Goal: Task Accomplishment & Management: Complete application form

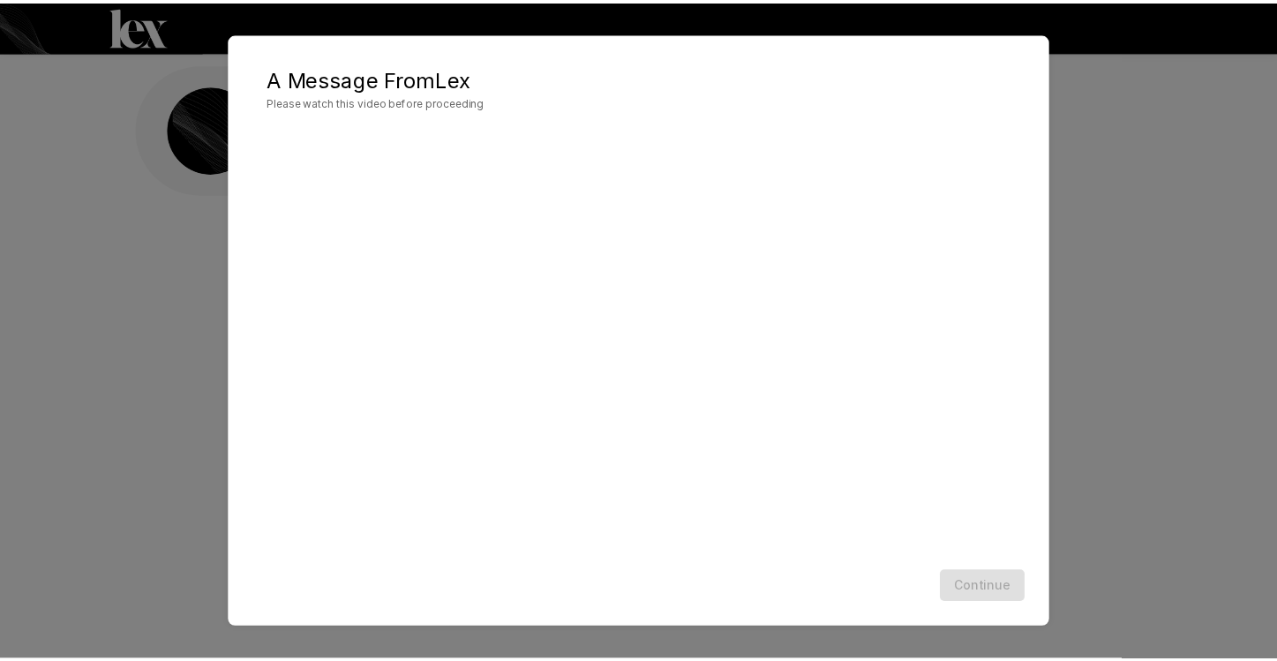
scroll to position [1, 0]
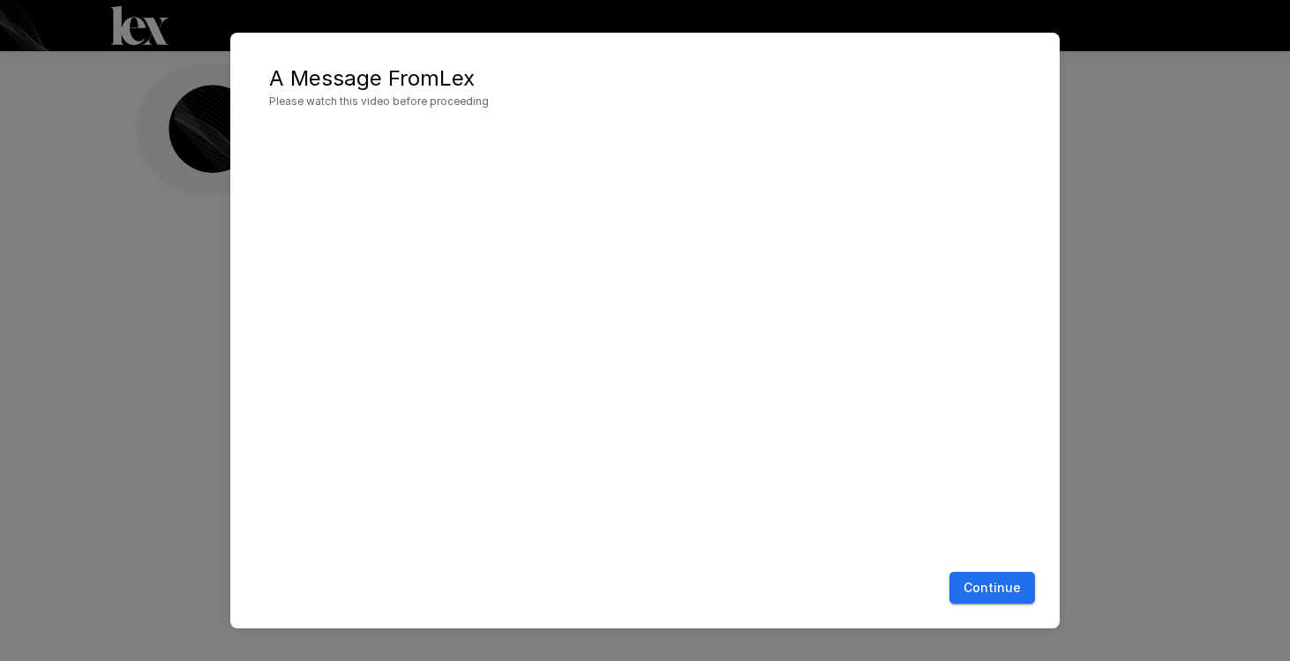
click at [998, 591] on button "Continue" at bounding box center [993, 588] width 86 height 33
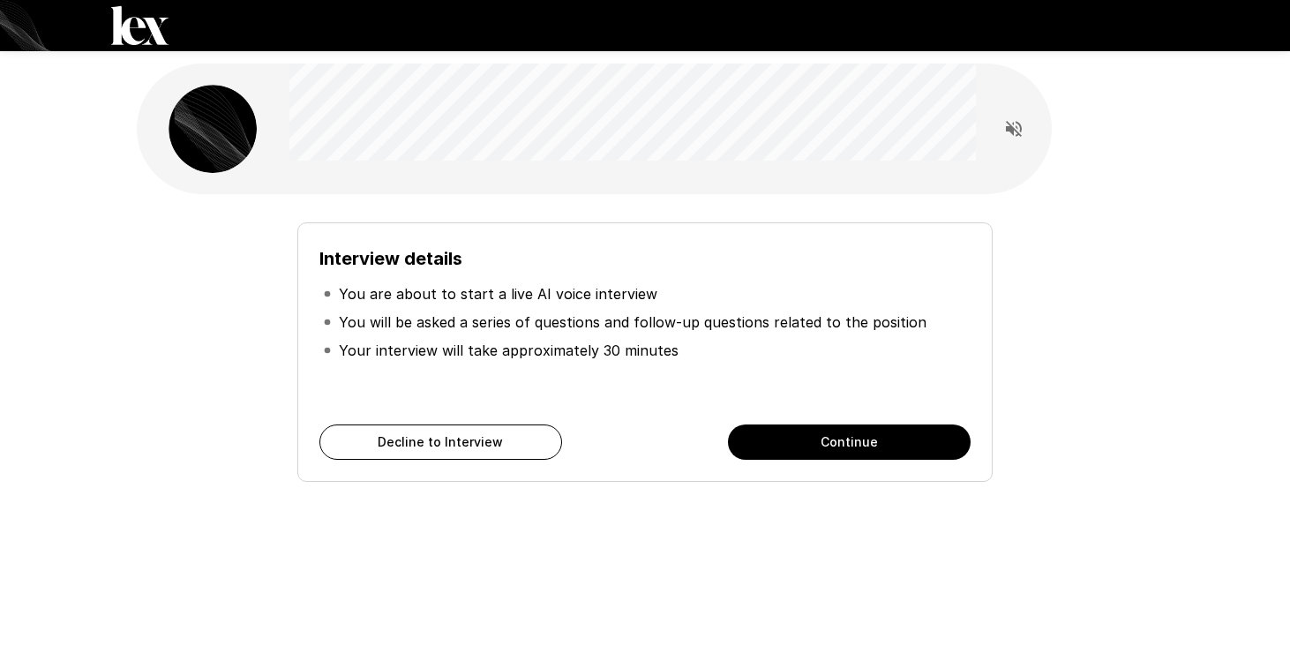
click at [775, 428] on button "Continue" at bounding box center [849, 441] width 243 height 35
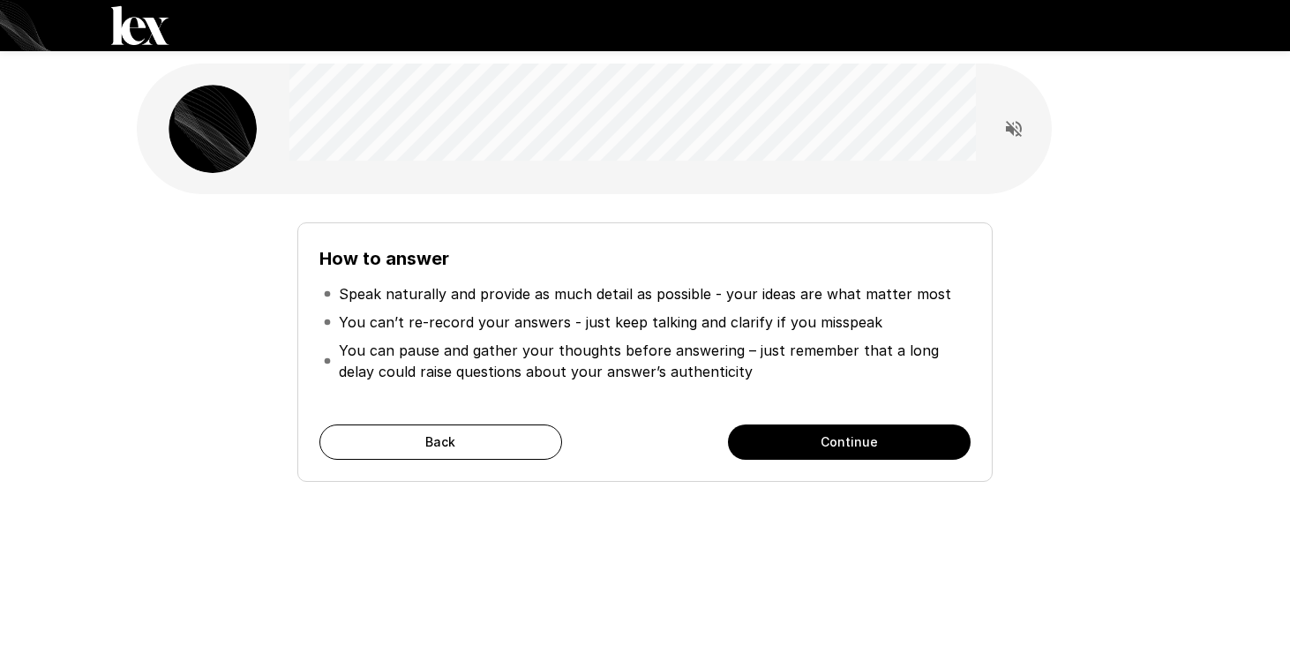
click at [785, 432] on button "Continue" at bounding box center [849, 441] width 243 height 35
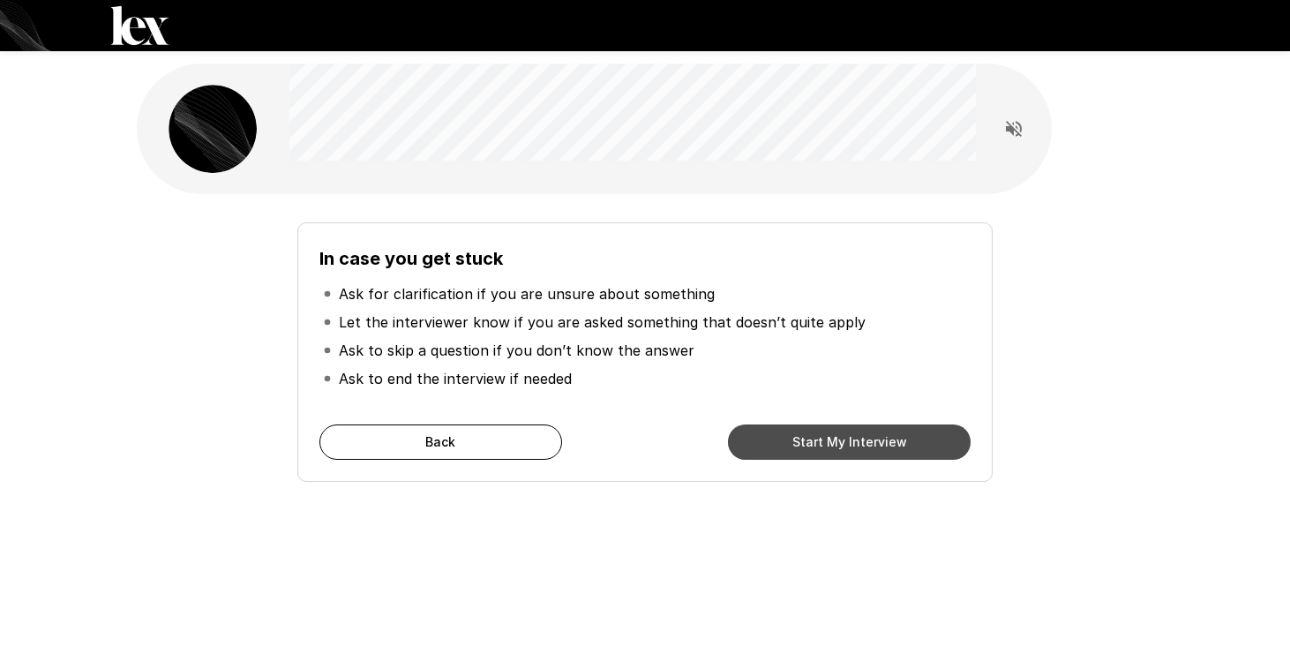
click at [790, 436] on button "Start My Interview" at bounding box center [849, 441] width 243 height 35
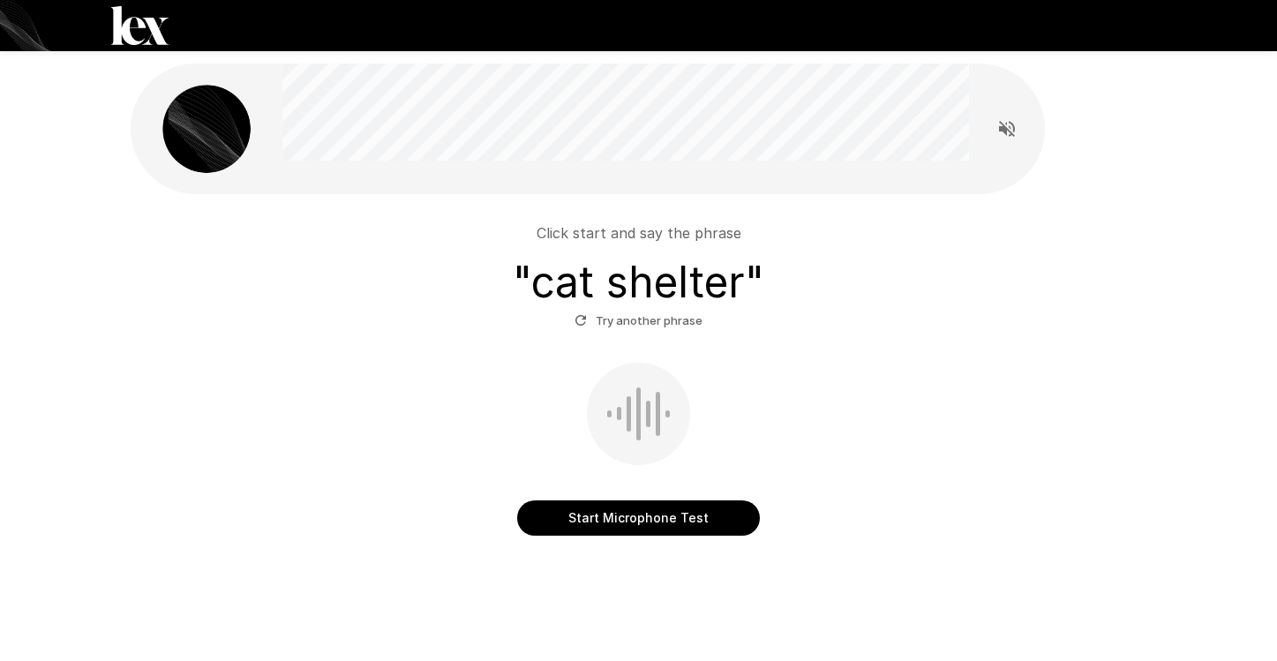
click at [657, 526] on button "Start Microphone Test" at bounding box center [638, 517] width 243 height 35
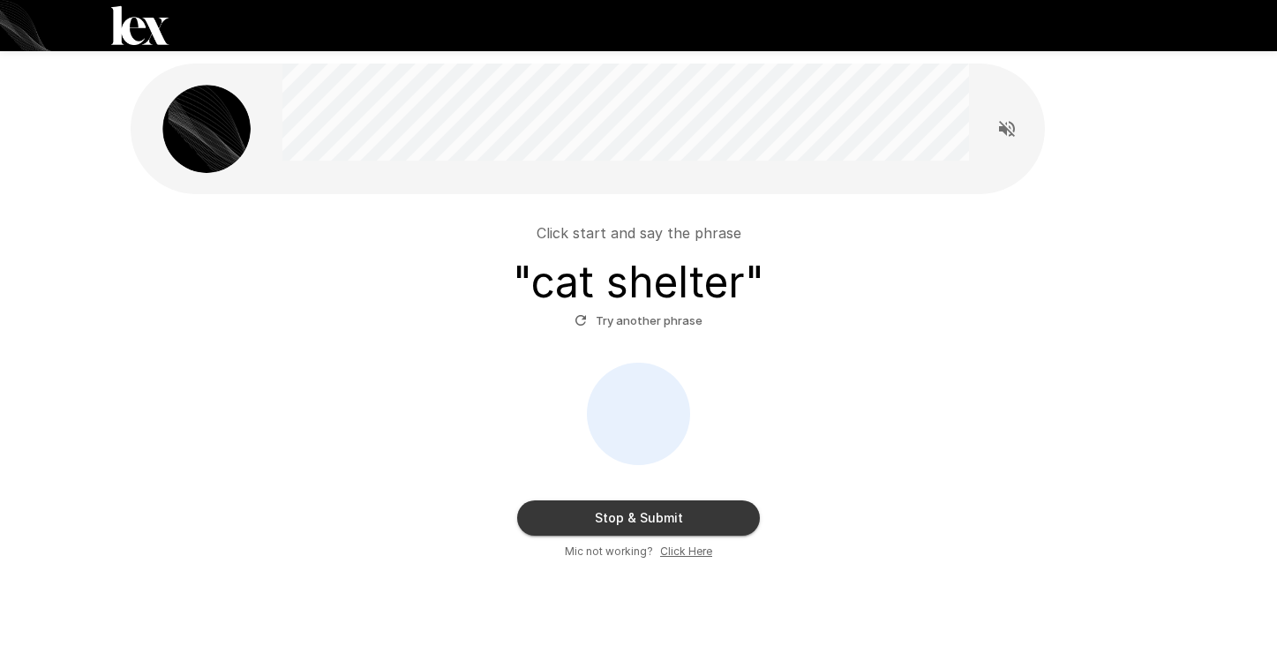
click at [676, 519] on button "Stop & Submit" at bounding box center [638, 517] width 243 height 35
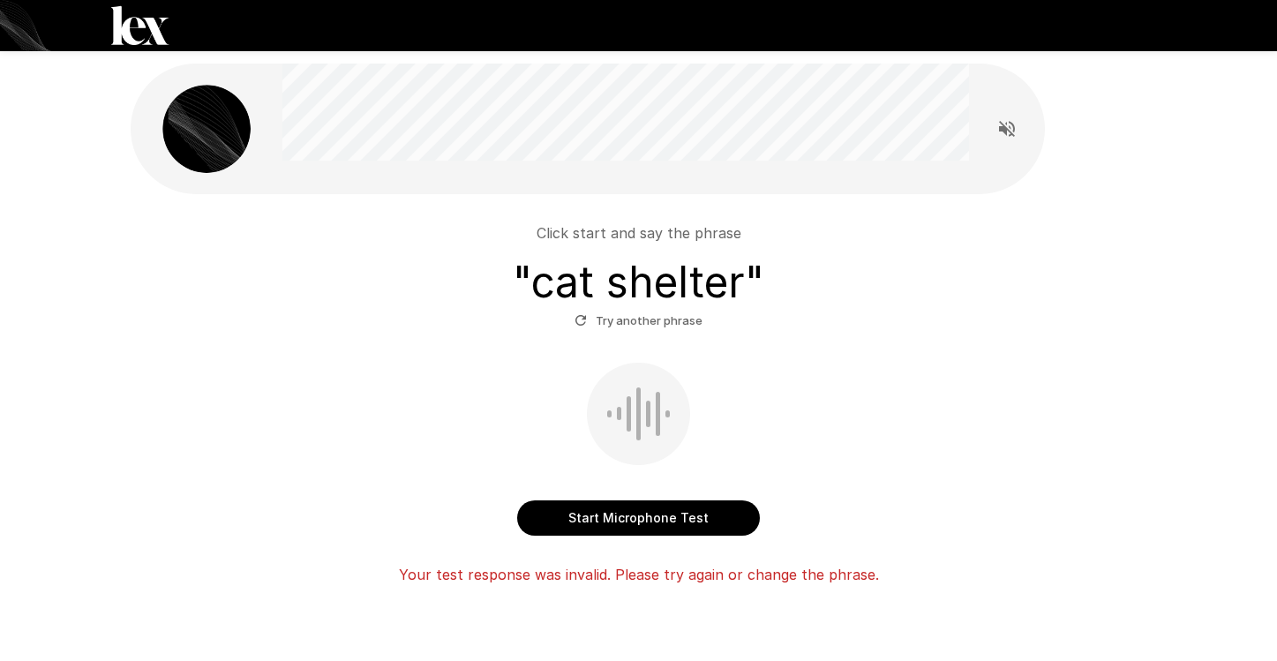
click at [645, 522] on button "Start Microphone Test" at bounding box center [638, 517] width 243 height 35
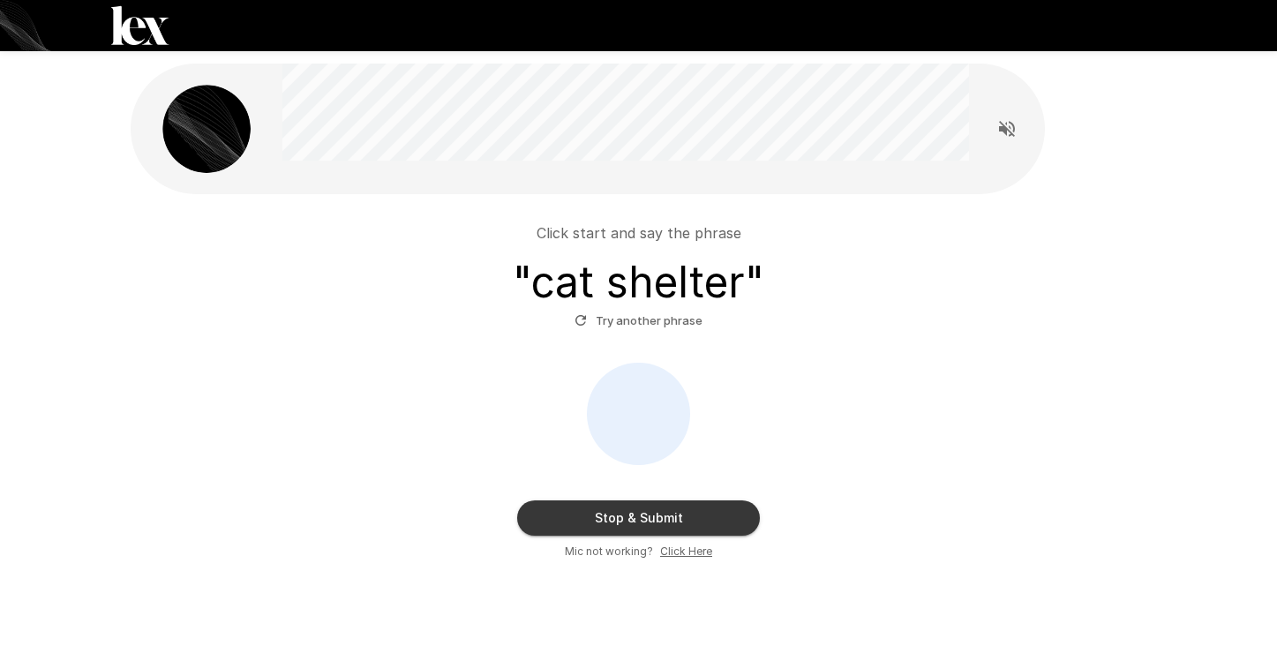
click at [678, 508] on button "Stop & Submit" at bounding box center [638, 517] width 243 height 35
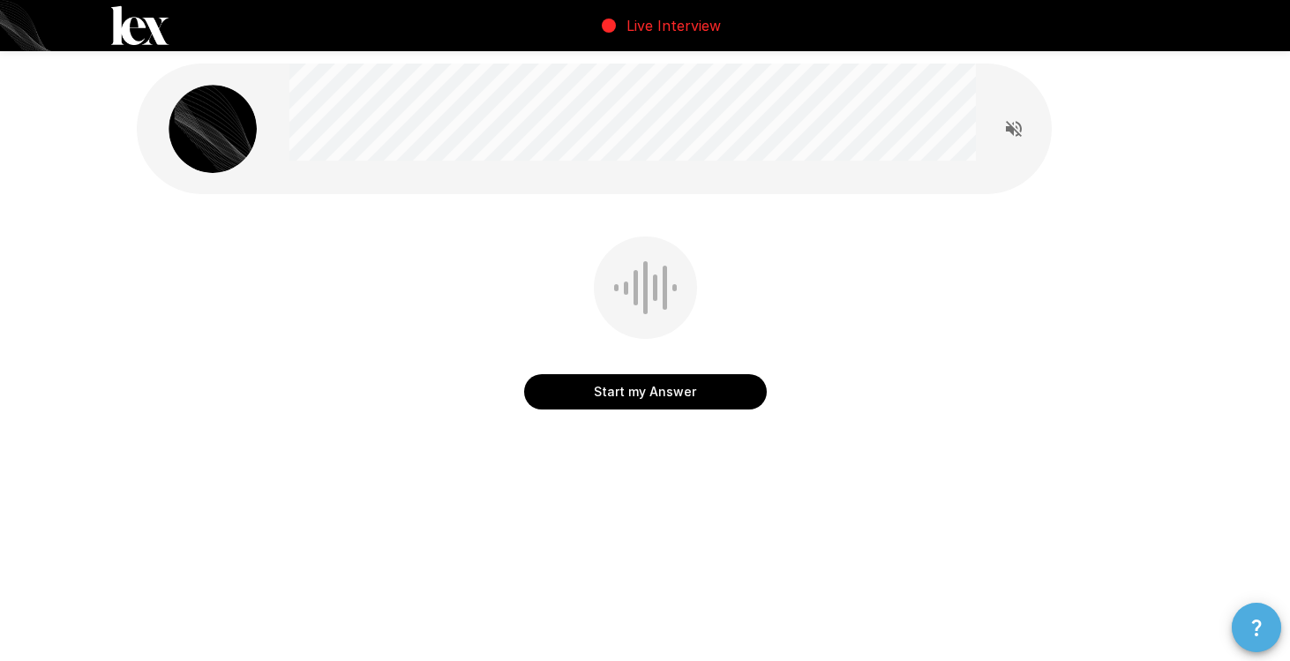
click at [1257, 617] on icon "button" at bounding box center [1256, 627] width 21 height 21
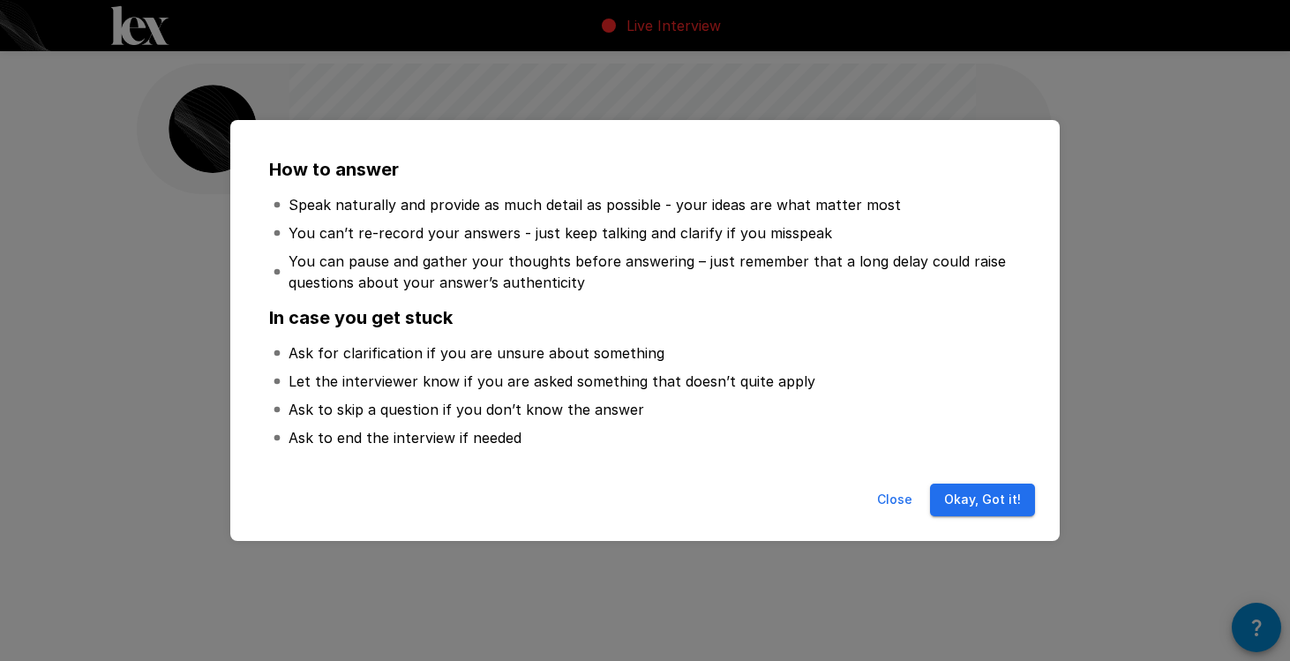
click at [977, 507] on button "Okay, Got it!" at bounding box center [982, 500] width 105 height 33
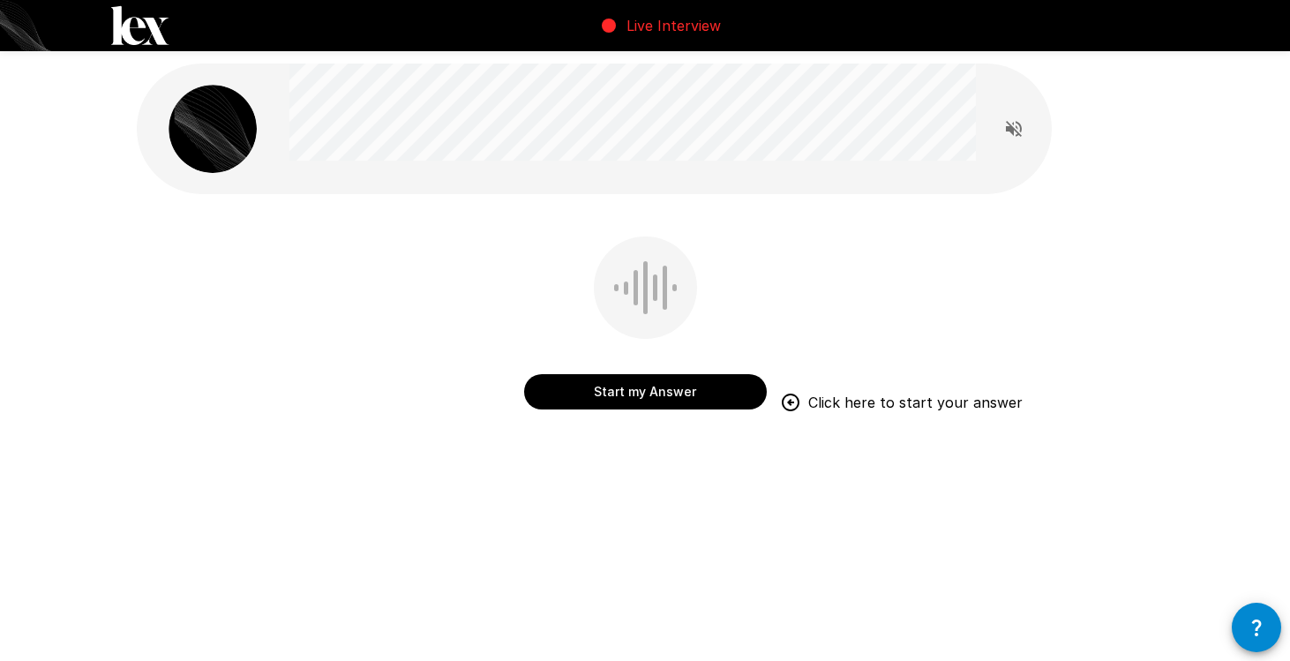
click at [642, 395] on button "Start my Answer" at bounding box center [645, 391] width 243 height 35
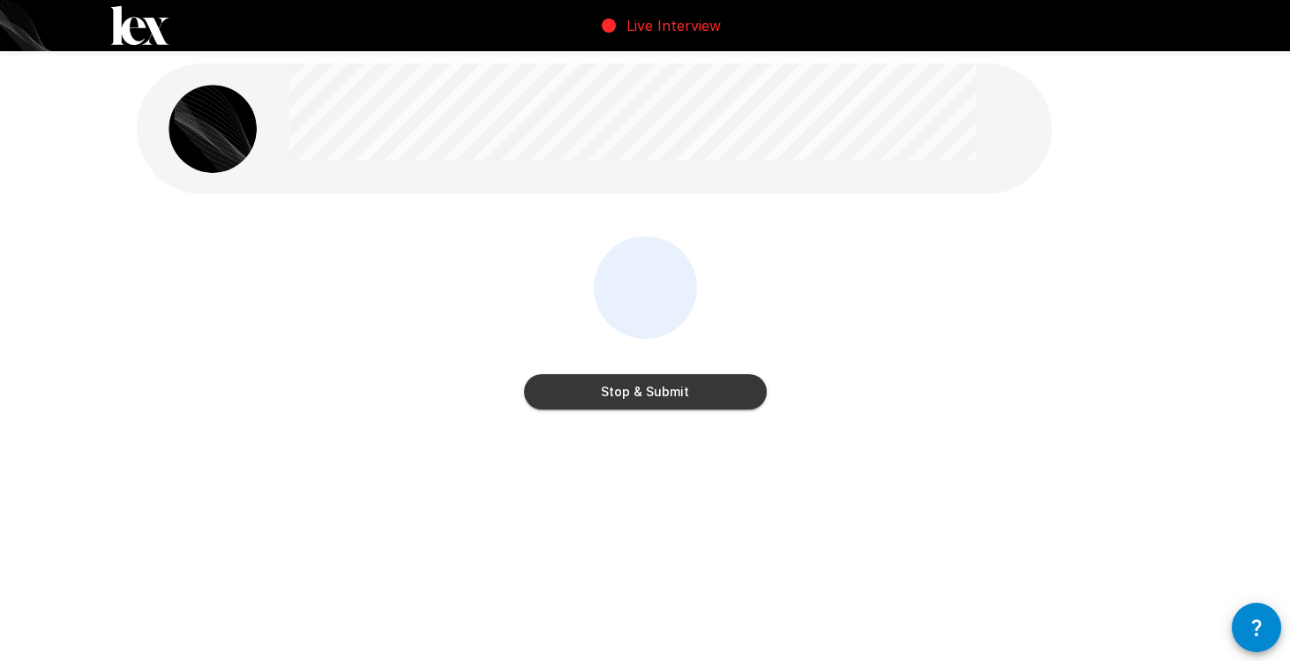
click at [645, 401] on button "Stop & Submit" at bounding box center [645, 391] width 243 height 35
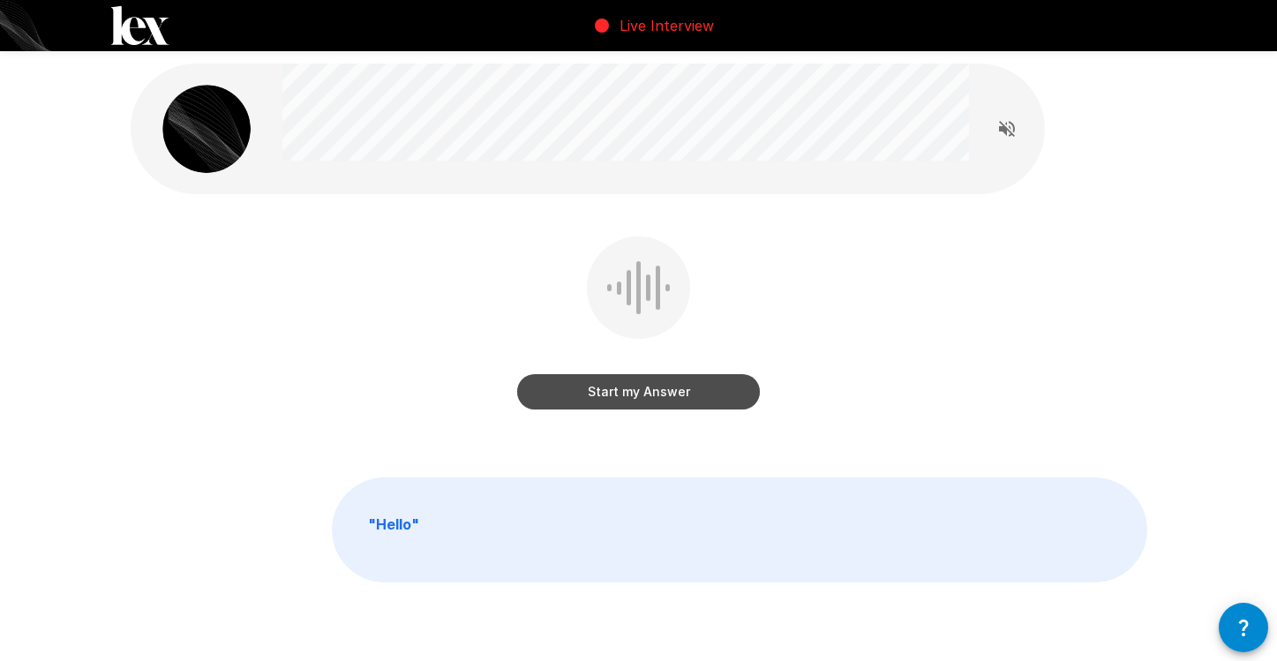
click at [672, 393] on button "Start my Answer" at bounding box center [638, 391] width 243 height 35
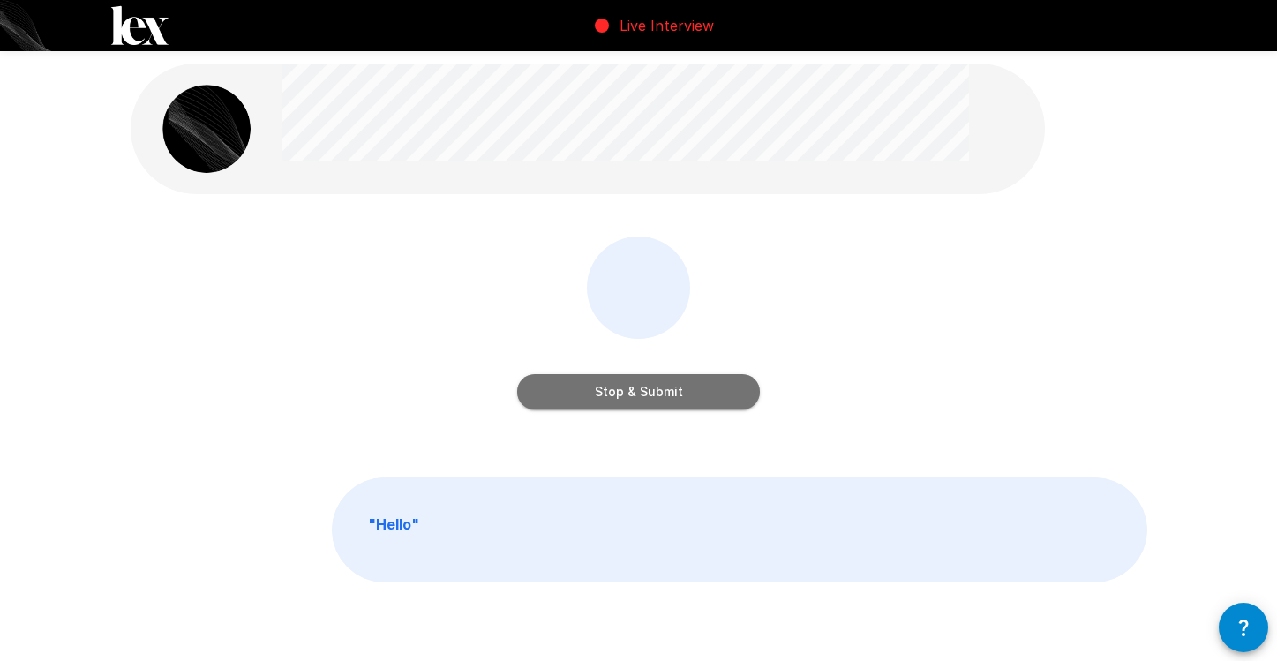
click at [698, 396] on button "Stop & Submit" at bounding box center [638, 391] width 243 height 35
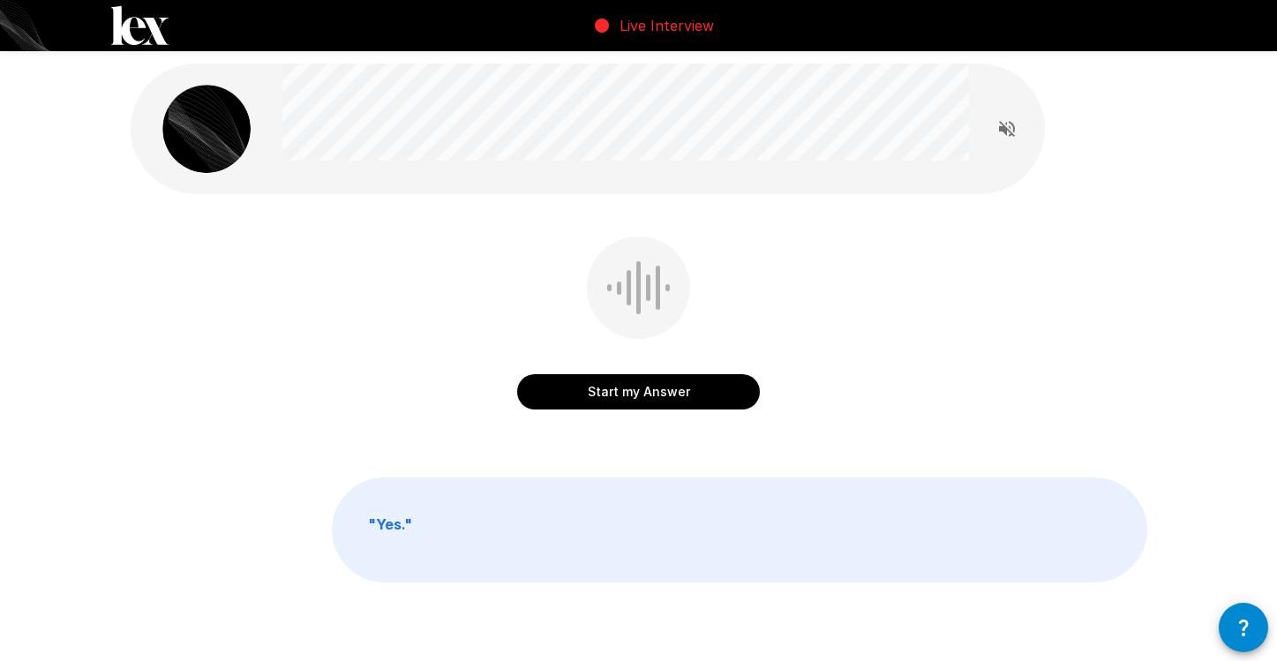
click at [633, 397] on button "Start my Answer" at bounding box center [638, 391] width 243 height 35
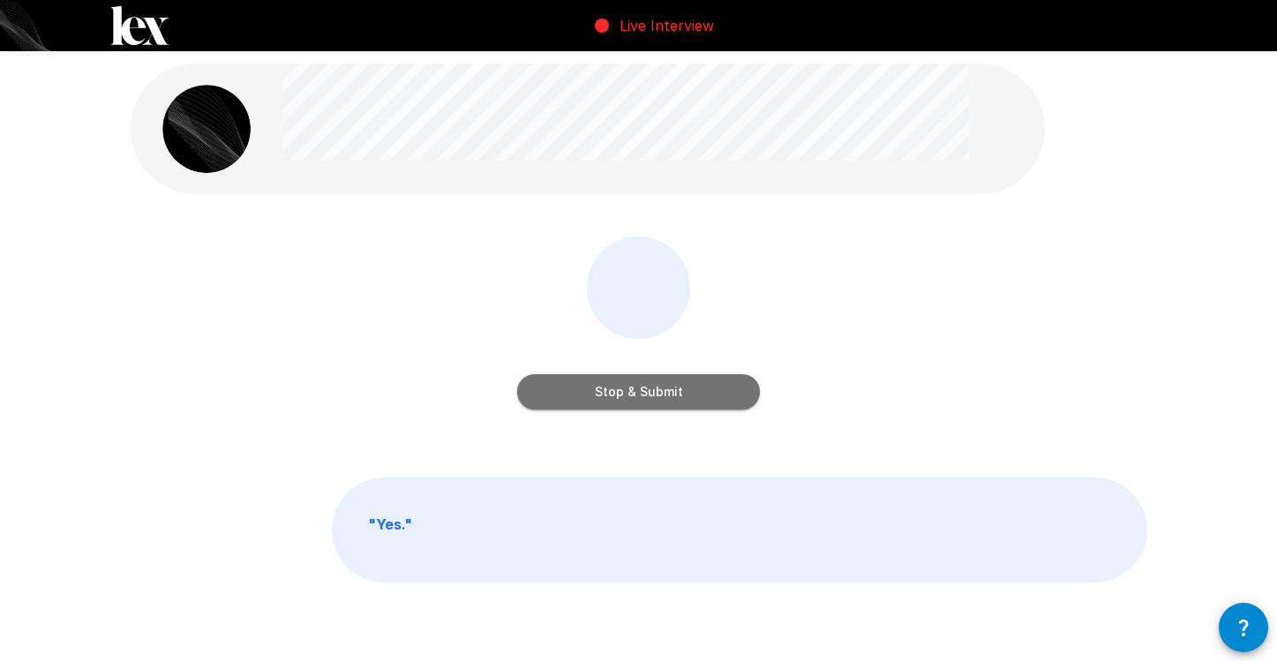
click at [654, 391] on button "Stop & Submit" at bounding box center [638, 391] width 243 height 35
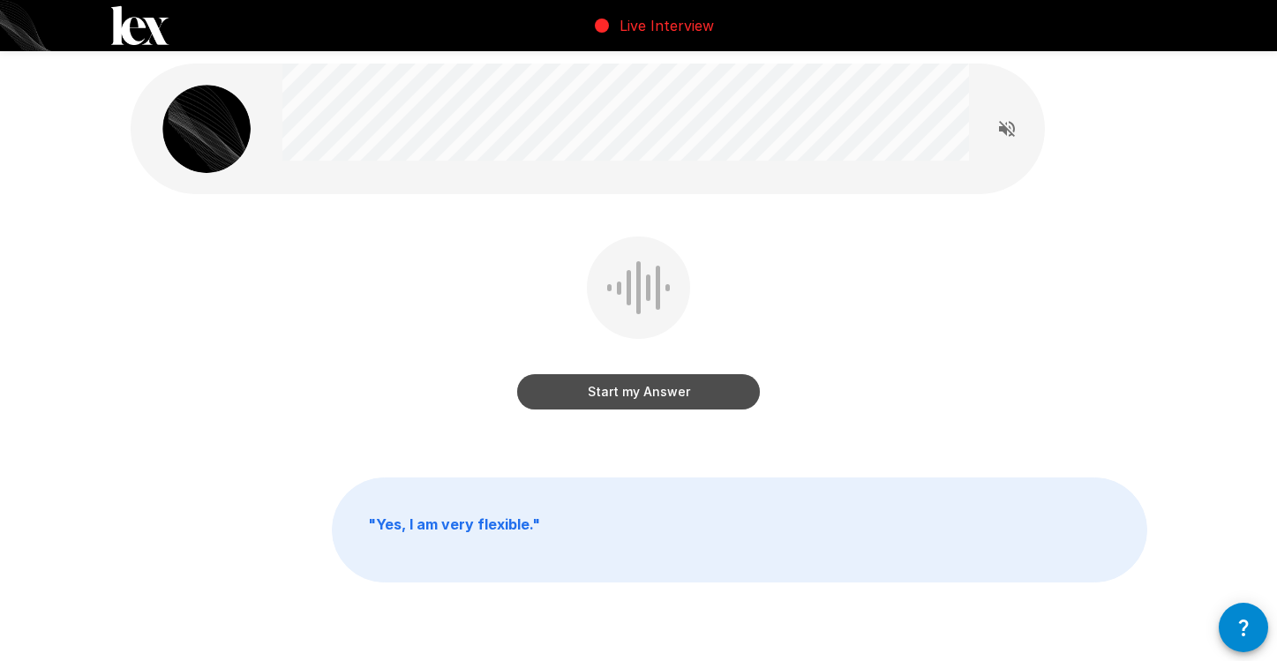
click at [665, 392] on button "Start my Answer" at bounding box center [638, 391] width 243 height 35
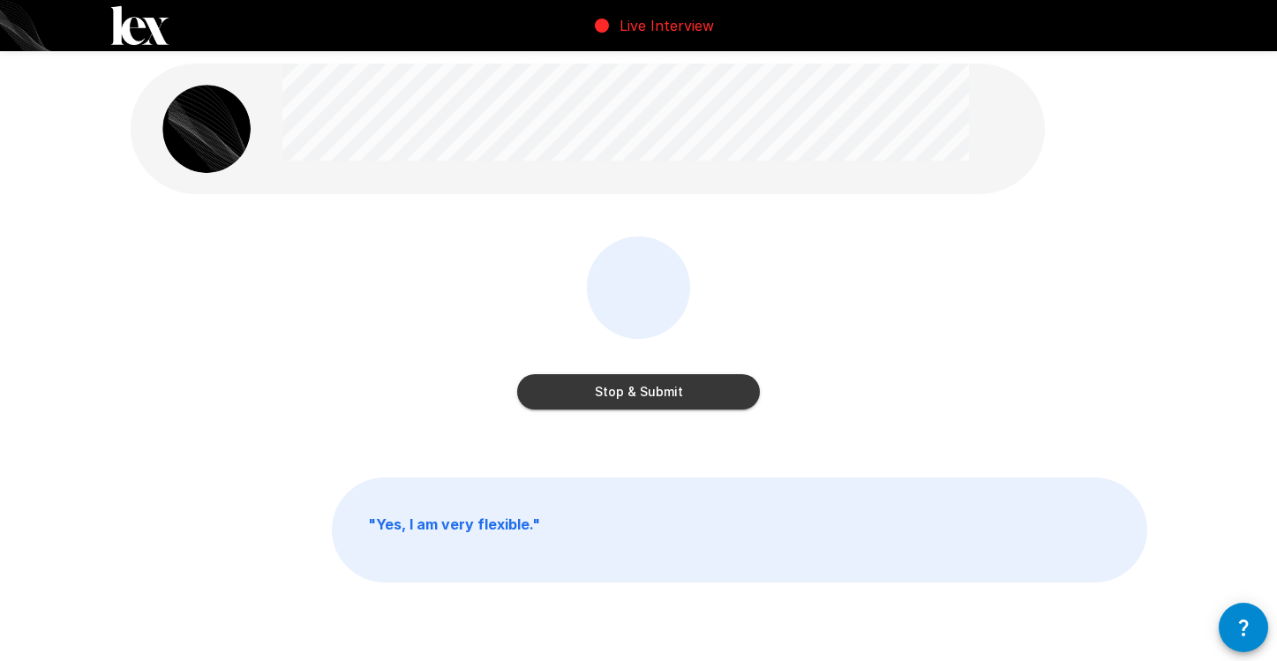
click at [675, 400] on button "Stop & Submit" at bounding box center [638, 391] width 243 height 35
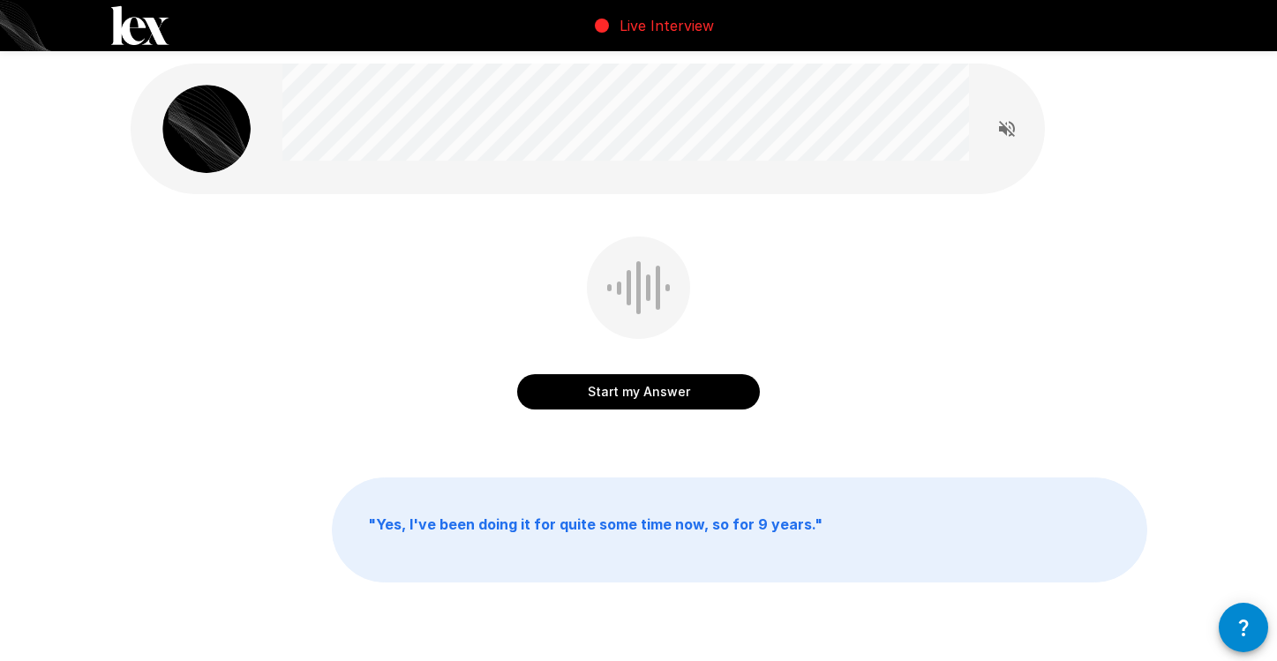
click at [623, 393] on button "Start my Answer" at bounding box center [638, 391] width 243 height 35
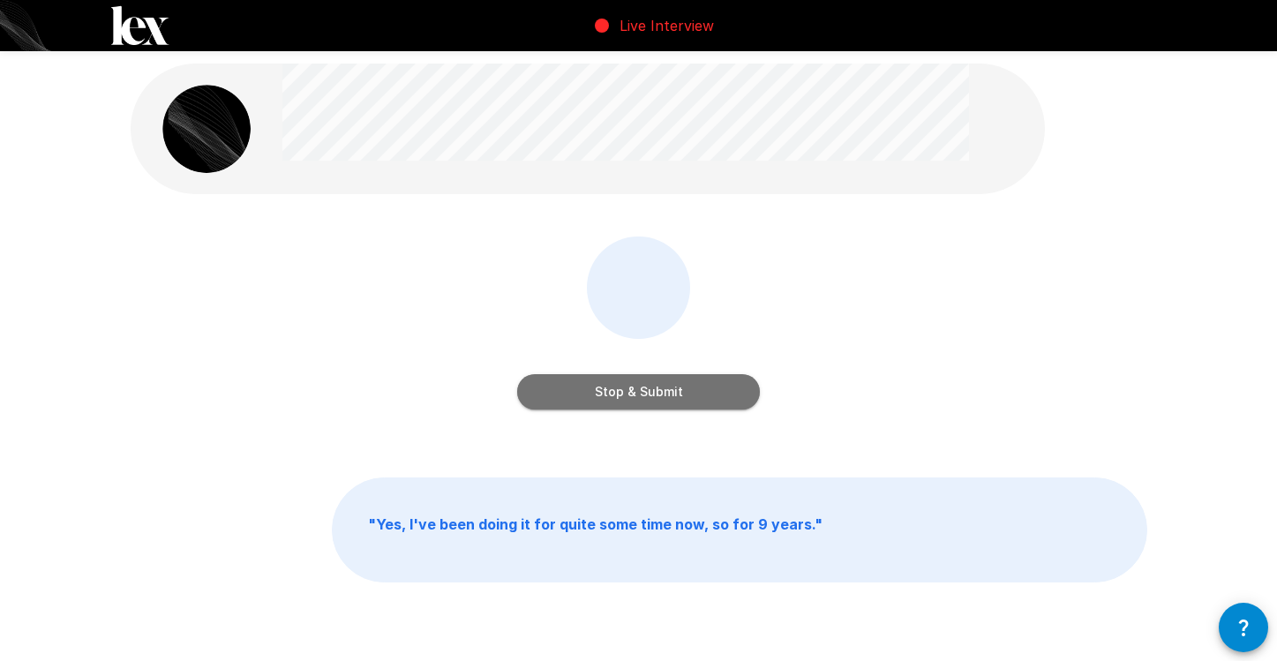
click at [638, 395] on button "Stop & Submit" at bounding box center [638, 391] width 243 height 35
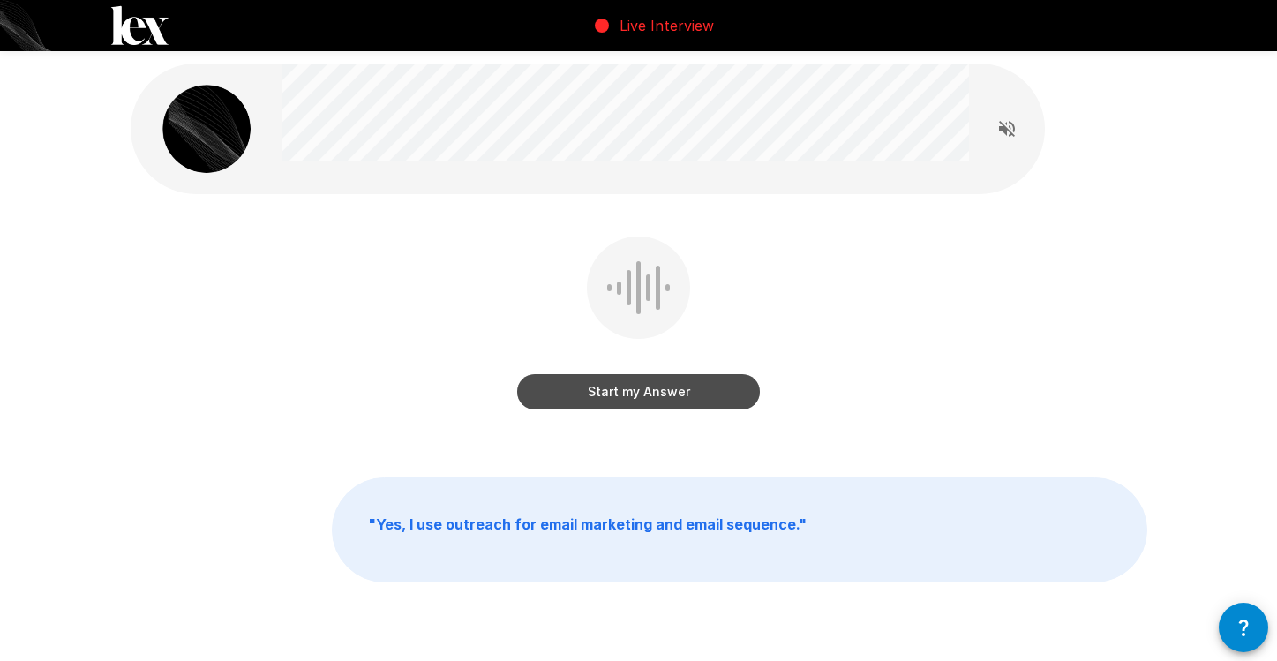
click at [620, 399] on button "Start my Answer" at bounding box center [638, 391] width 243 height 35
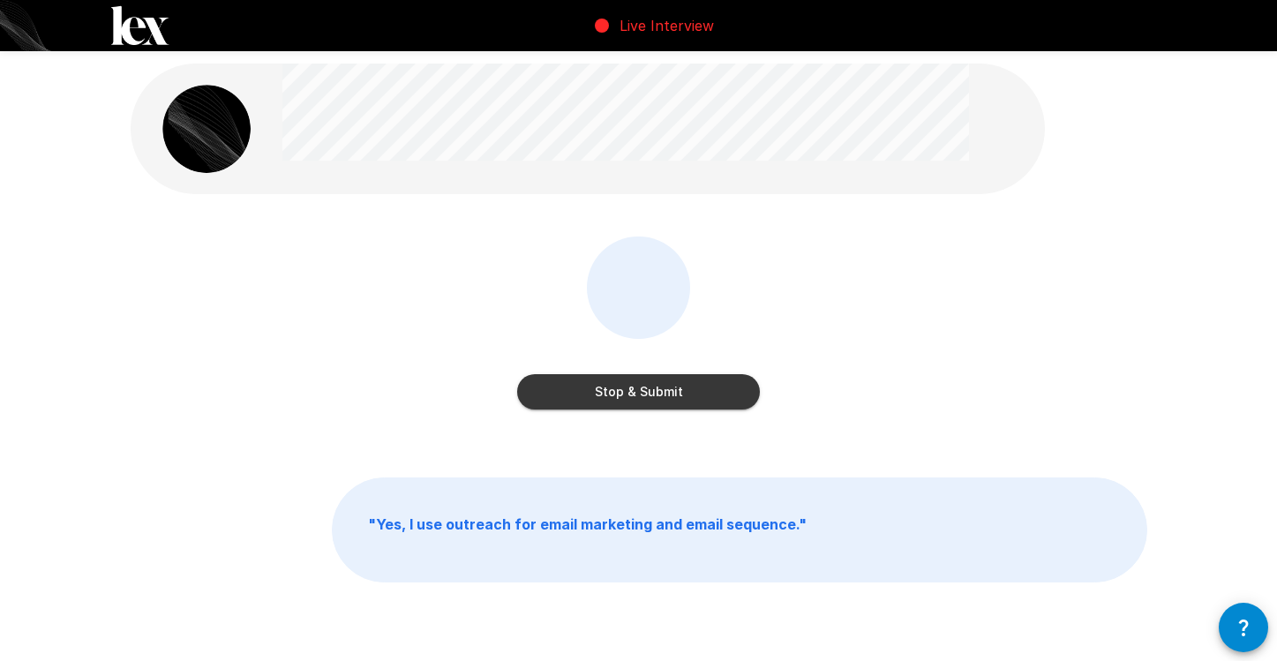
click at [620, 399] on button "Stop & Submit" at bounding box center [638, 391] width 243 height 35
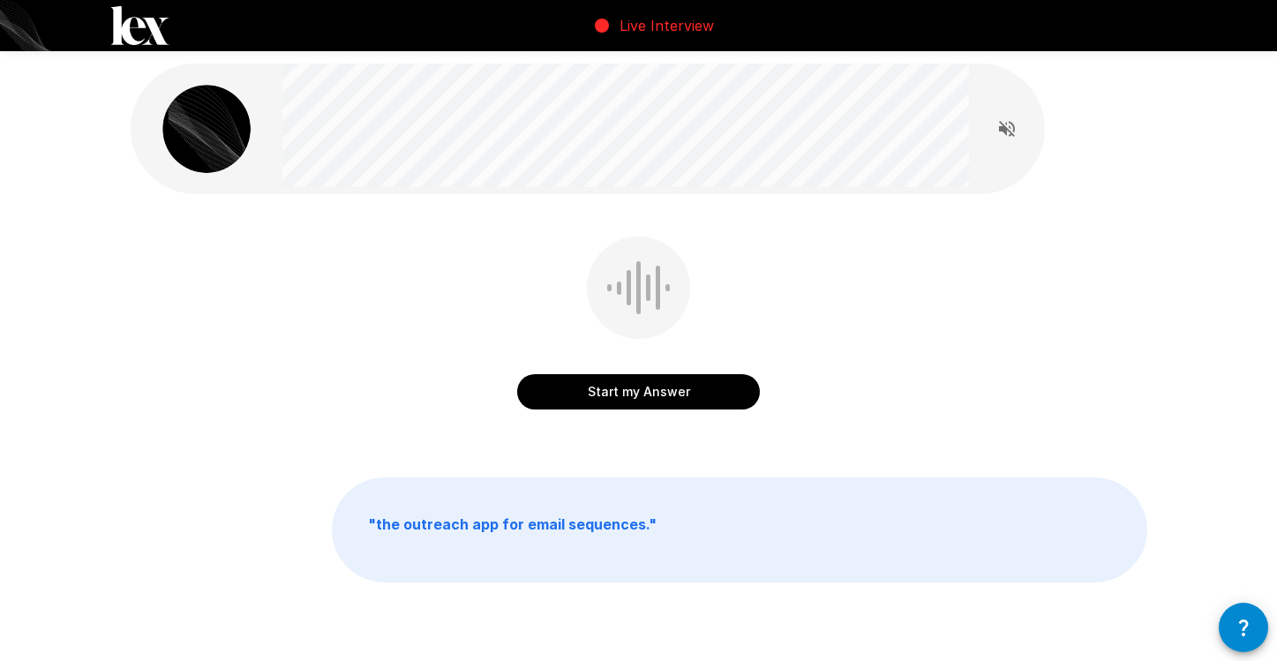
click at [650, 394] on button "Start my Answer" at bounding box center [638, 391] width 243 height 35
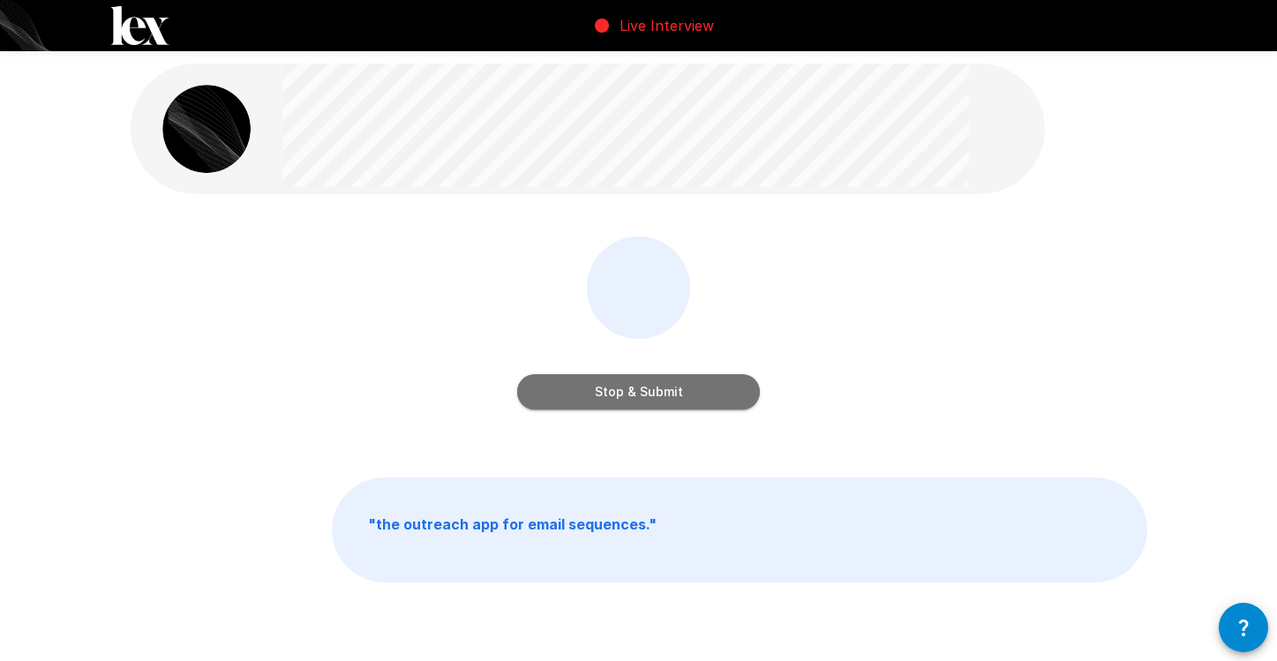
click at [650, 390] on button "Stop & Submit" at bounding box center [638, 391] width 243 height 35
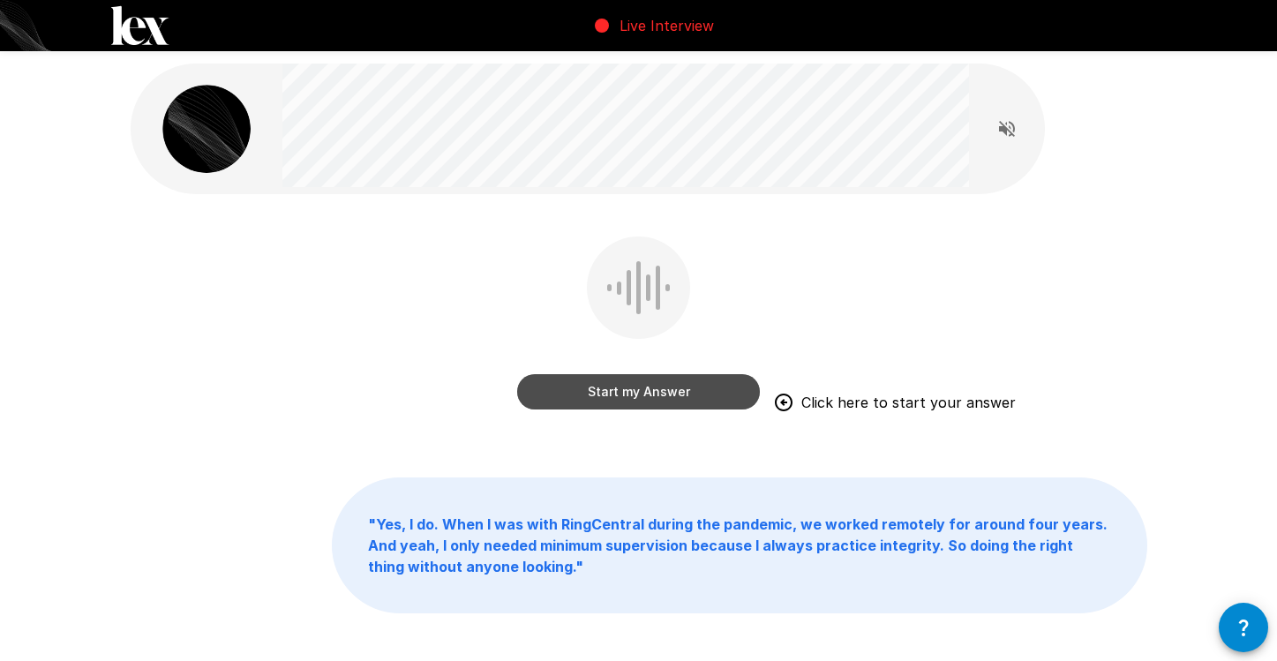
click at [651, 387] on button "Start my Answer" at bounding box center [638, 391] width 243 height 35
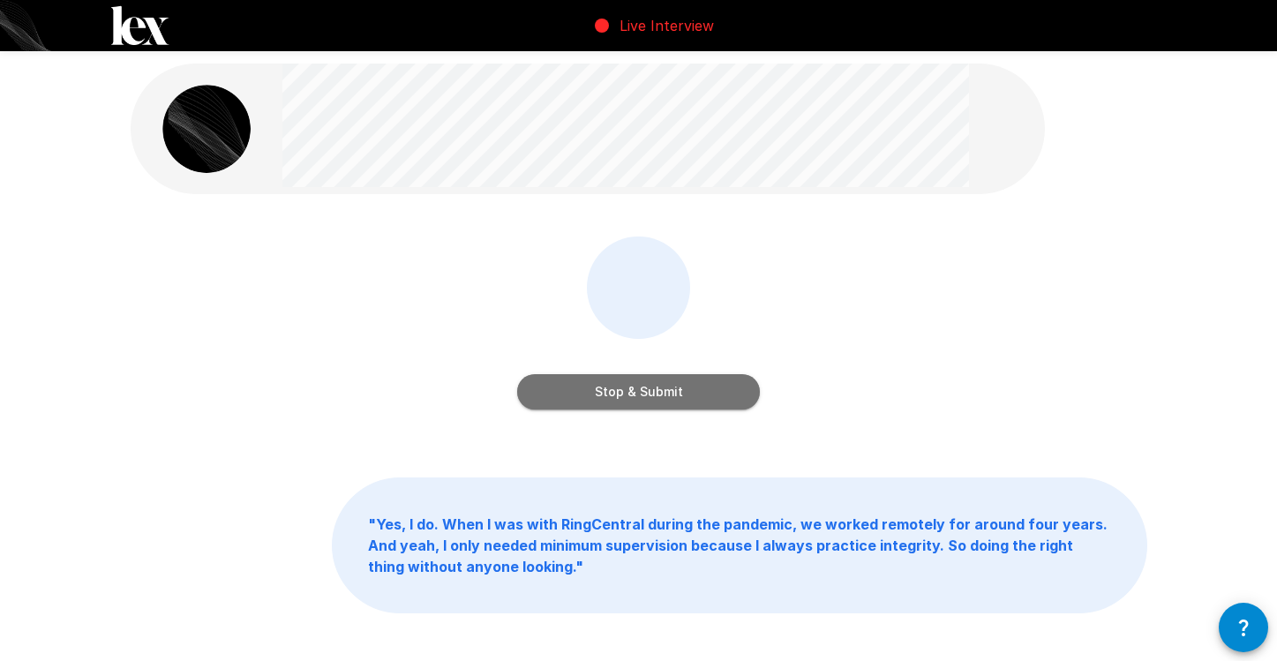
click at [651, 387] on button "Stop & Submit" at bounding box center [638, 391] width 243 height 35
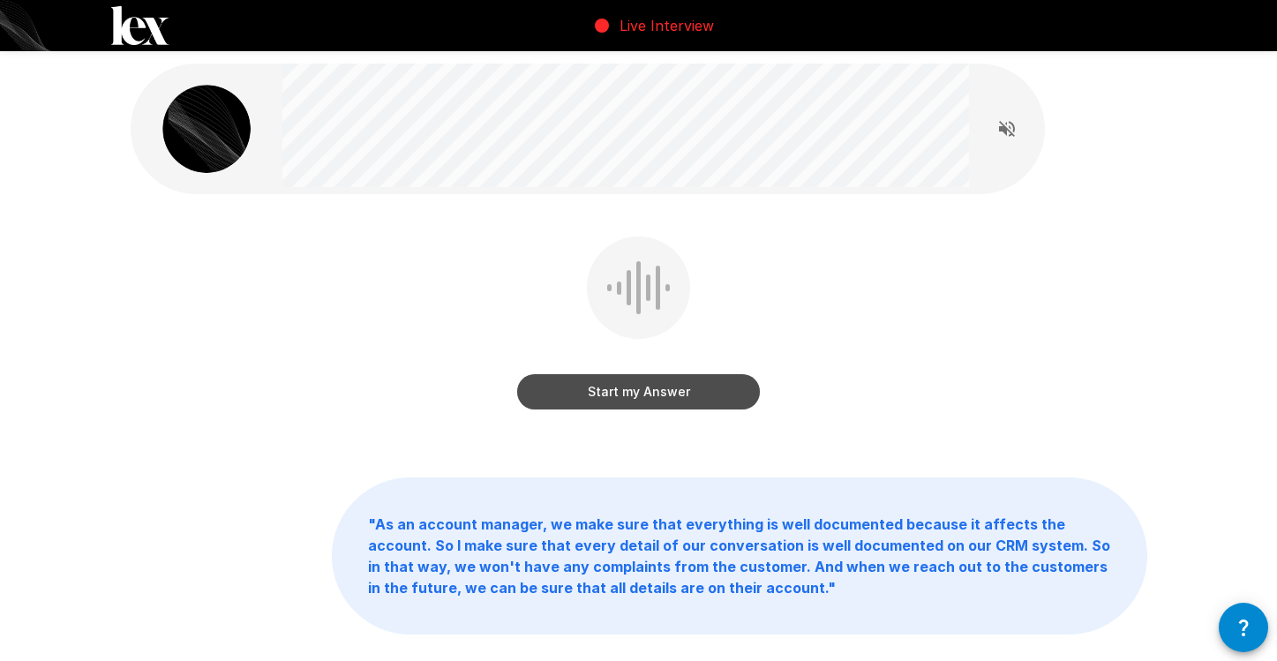
click at [651, 387] on button "Start my Answer" at bounding box center [638, 391] width 243 height 35
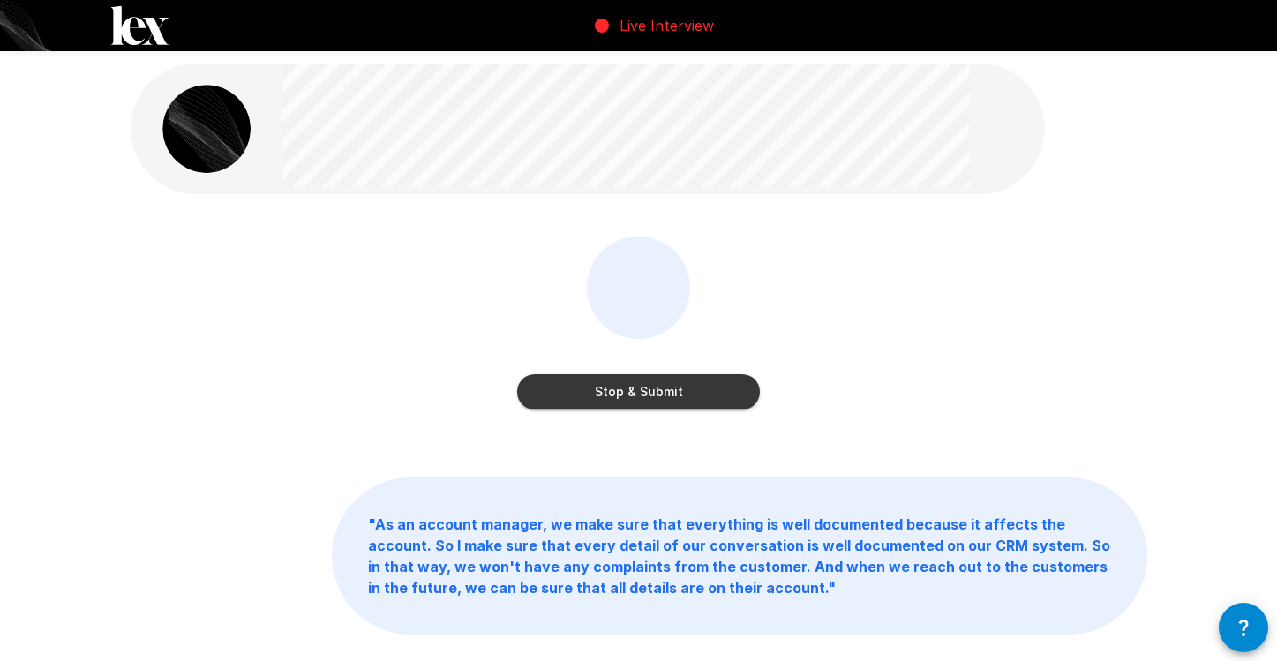
click at [651, 387] on button "Stop & Submit" at bounding box center [638, 391] width 243 height 35
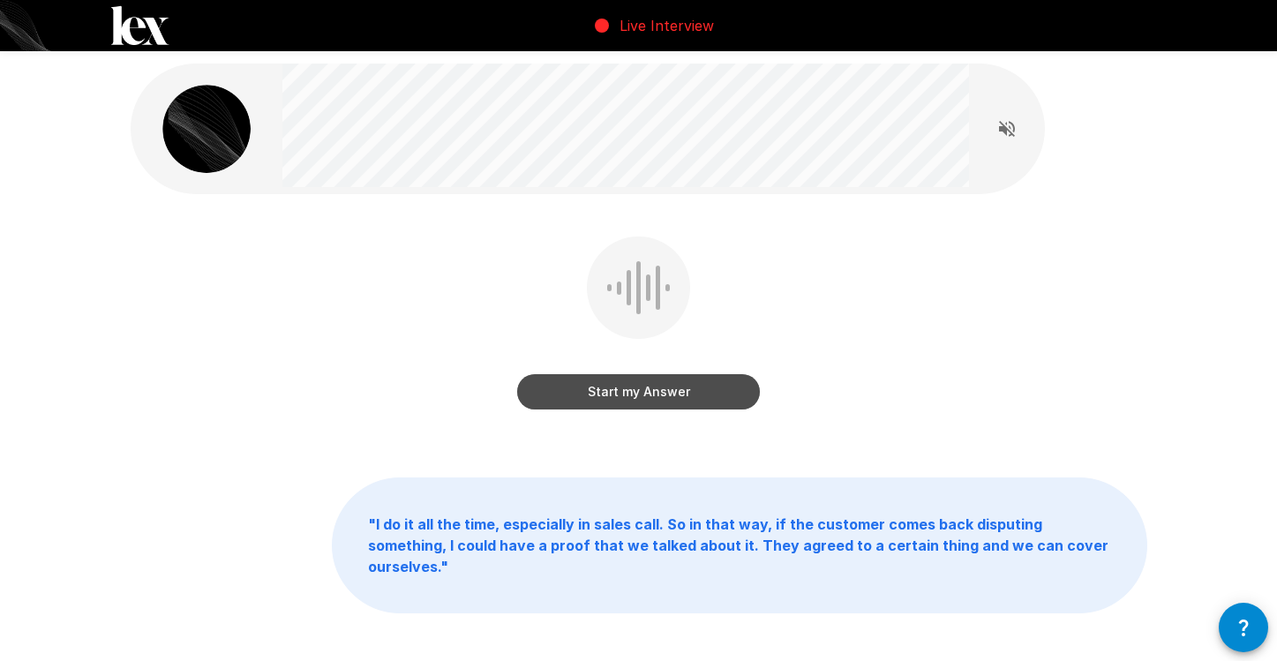
click at [646, 392] on button "Start my Answer" at bounding box center [638, 391] width 243 height 35
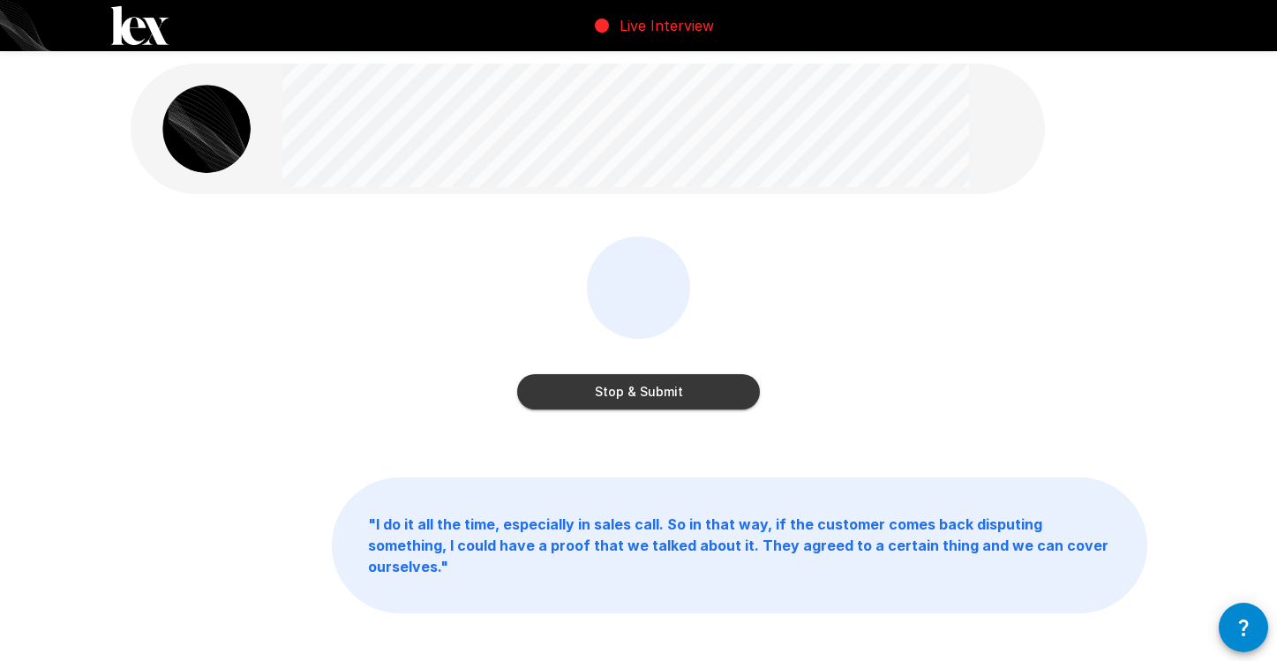
click at [643, 395] on button "Stop & Submit" at bounding box center [638, 391] width 243 height 35
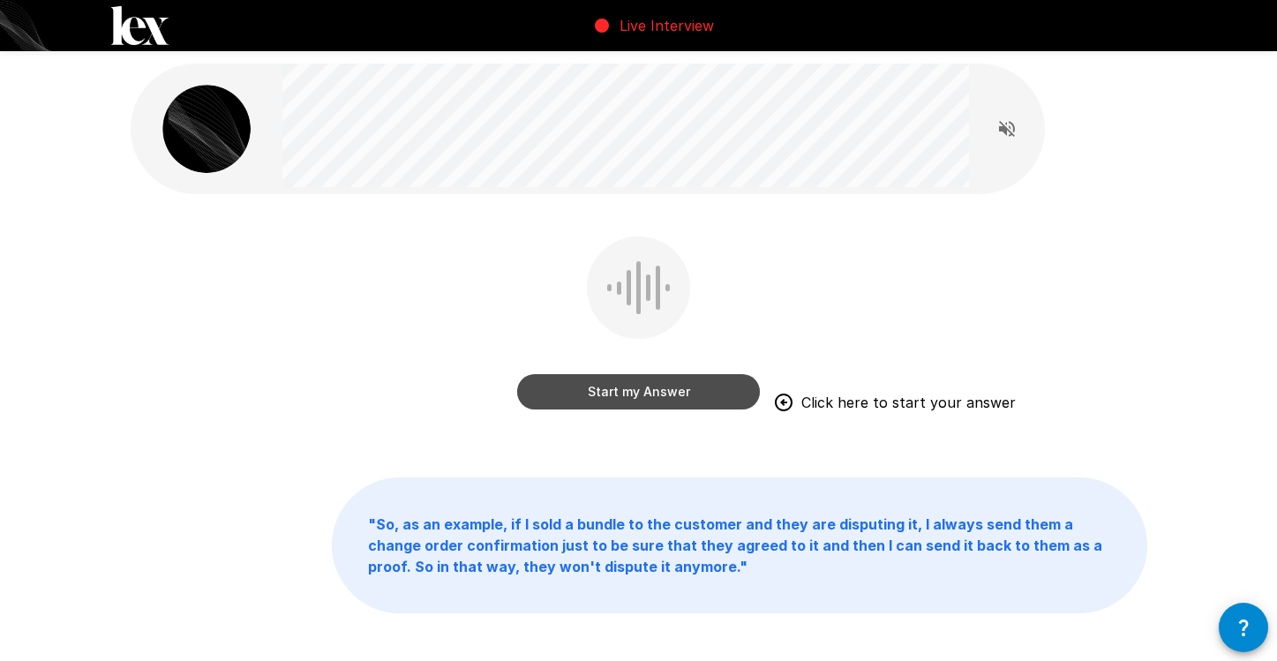
click at [684, 386] on button "Start my Answer" at bounding box center [638, 391] width 243 height 35
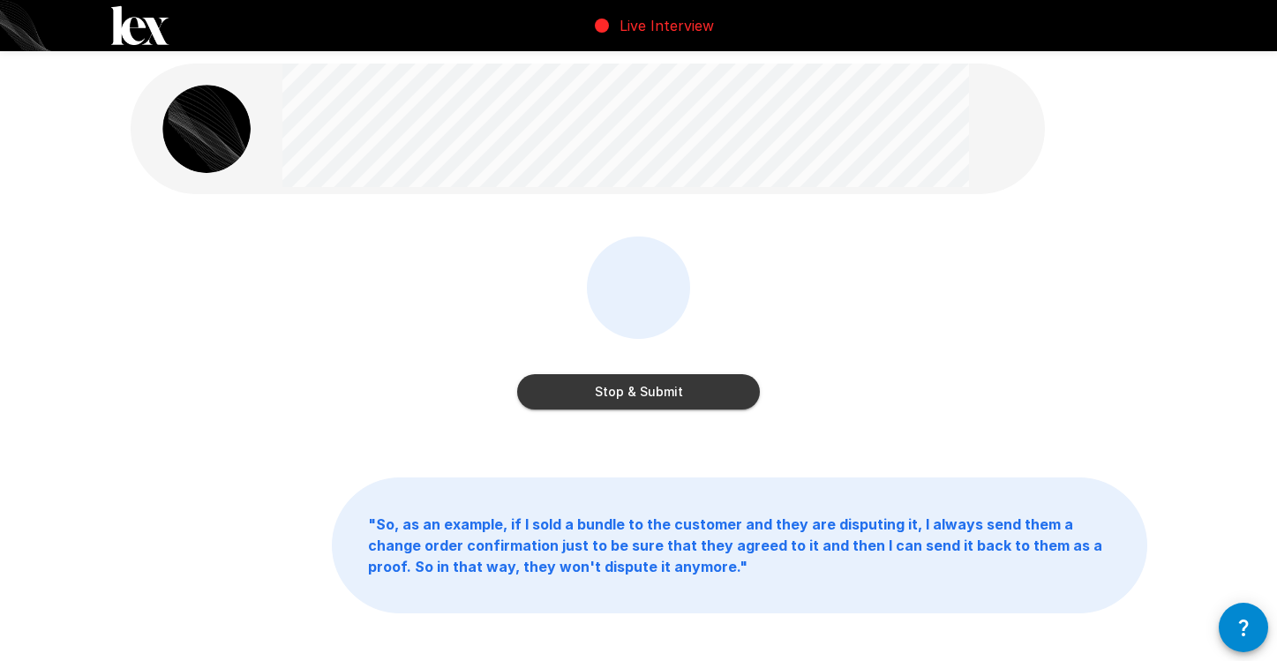
click at [684, 386] on button "Stop & Submit" at bounding box center [638, 391] width 243 height 35
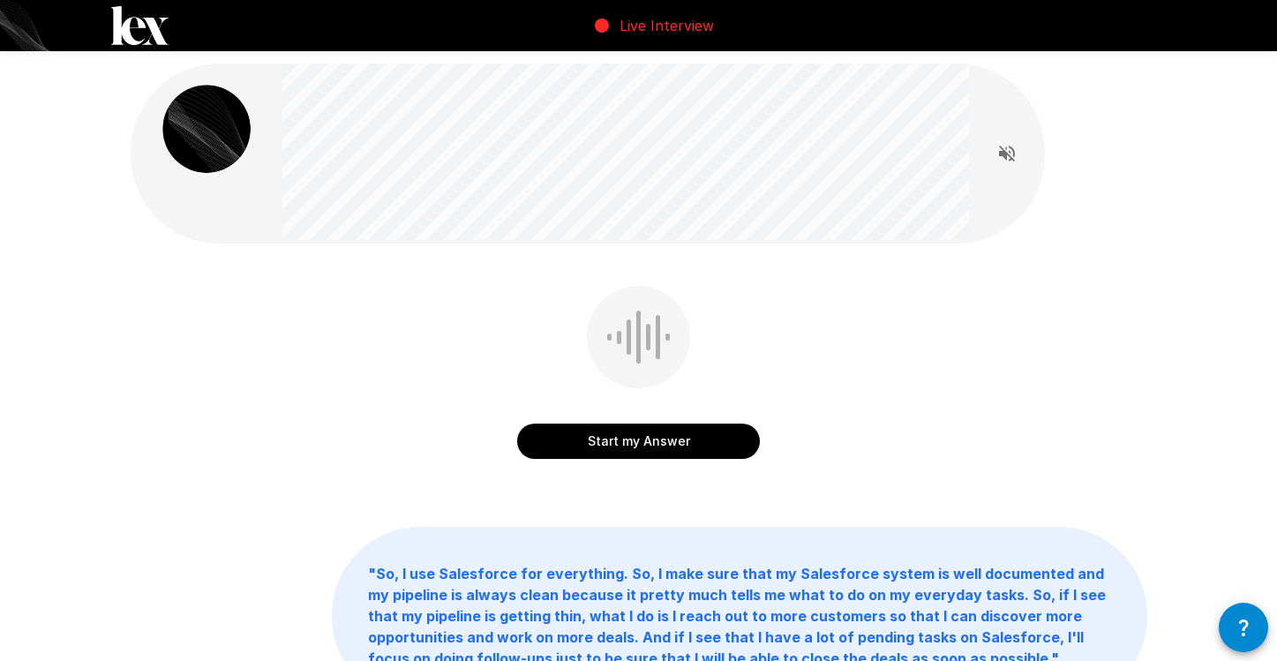
click at [696, 430] on button "Start my Answer" at bounding box center [638, 441] width 243 height 35
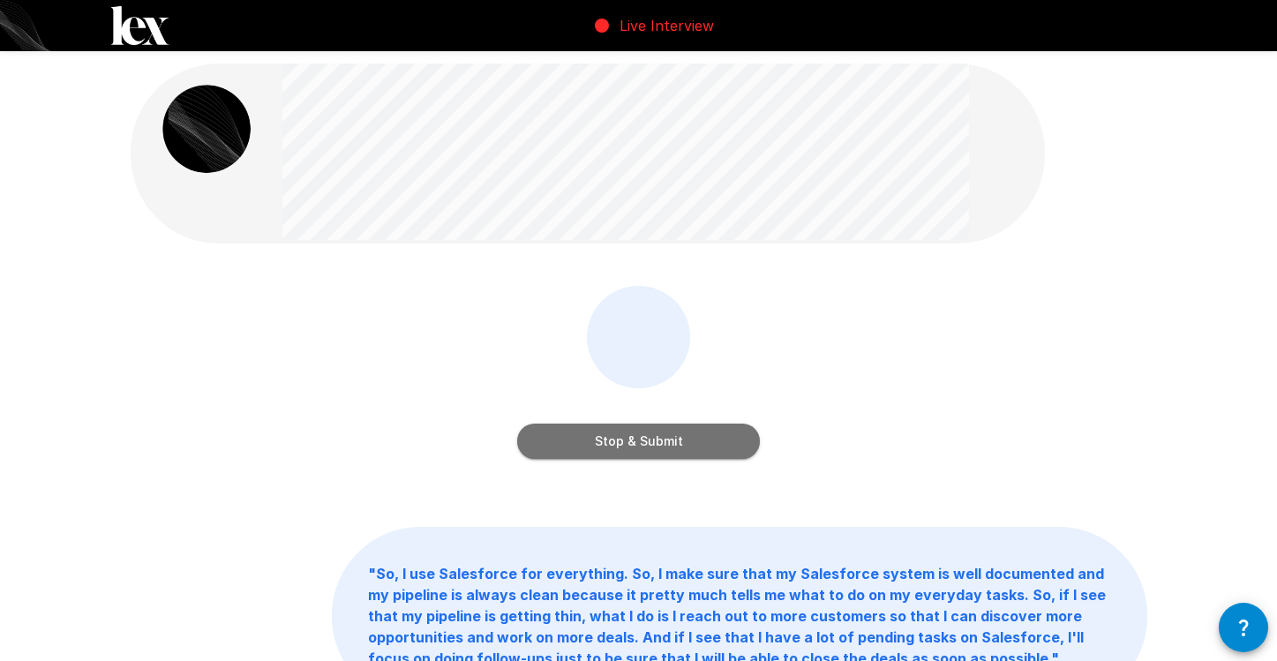
click at [698, 440] on button "Stop & Submit" at bounding box center [638, 441] width 243 height 35
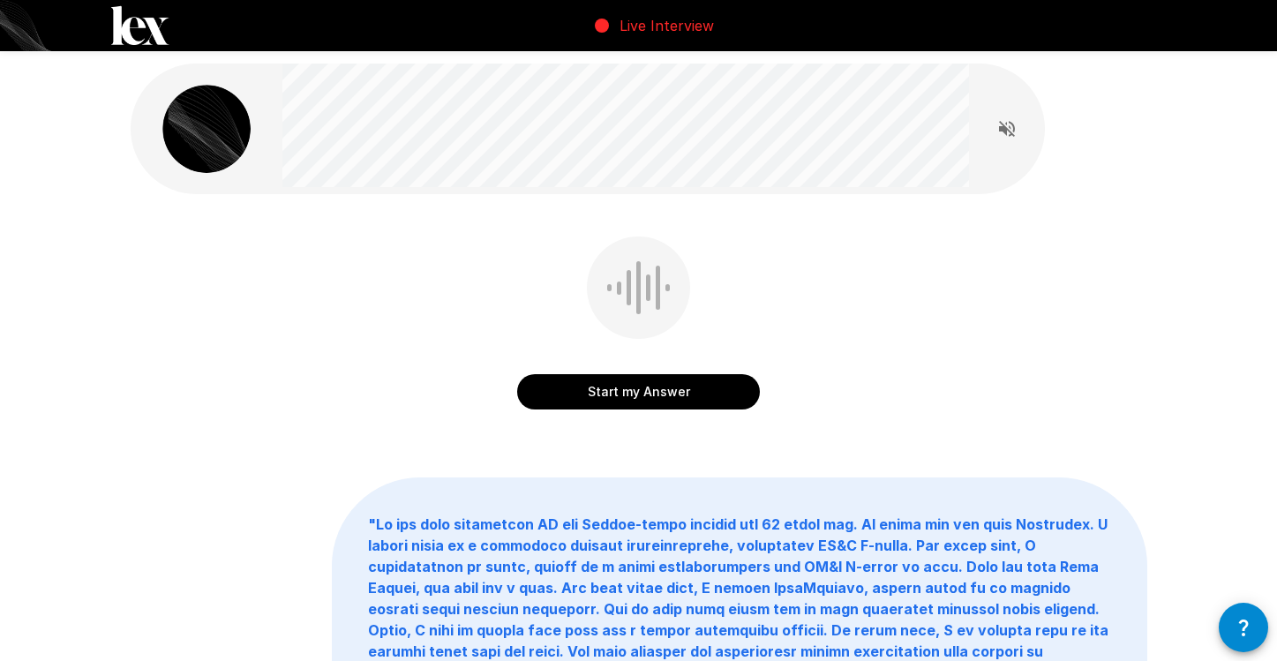
click at [702, 393] on button "Start my Answer" at bounding box center [638, 391] width 243 height 35
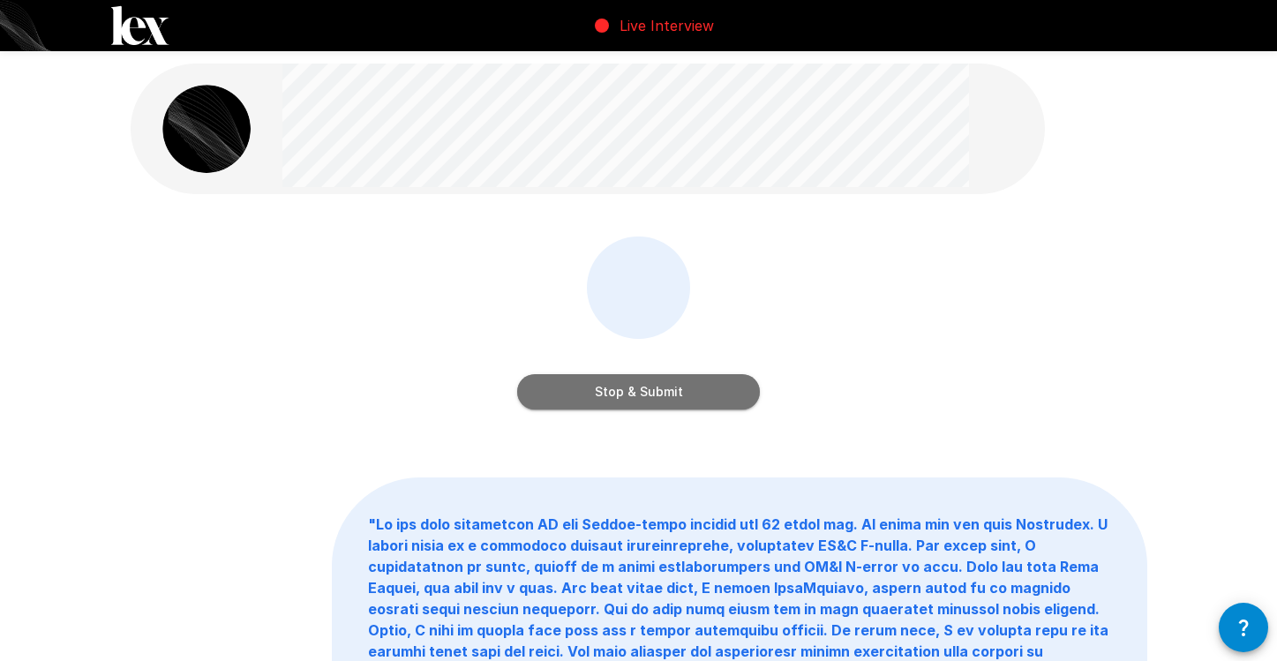
click at [712, 393] on button "Stop & Submit" at bounding box center [638, 391] width 243 height 35
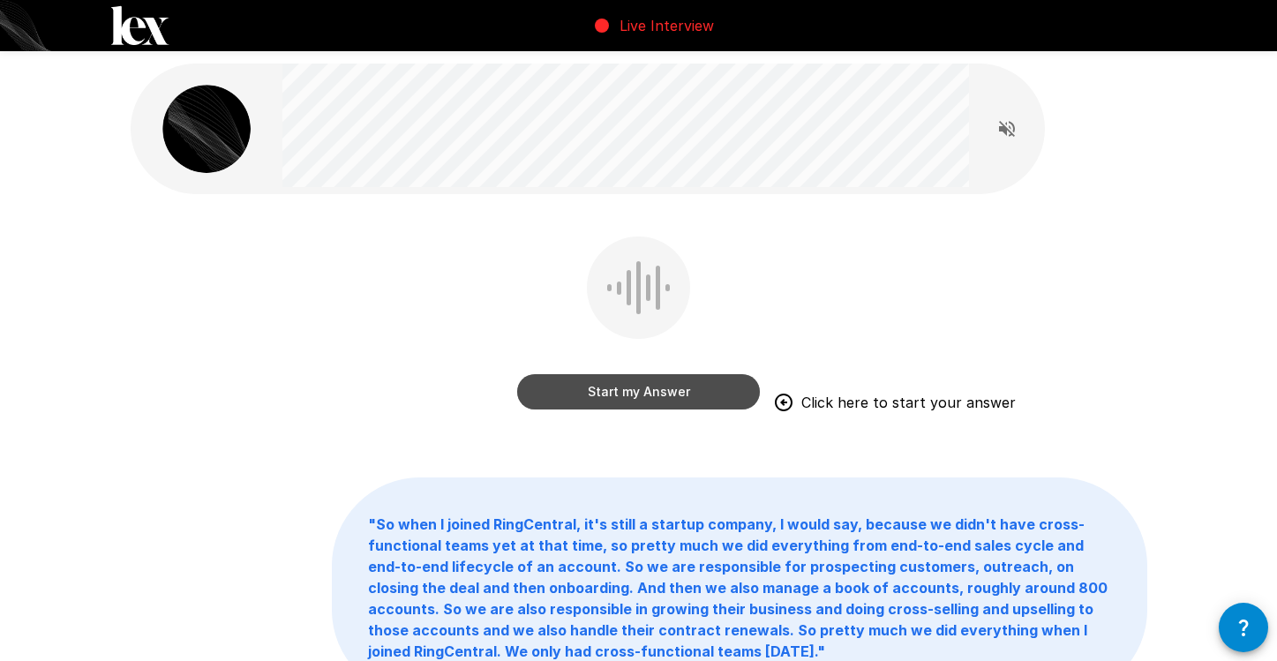
click at [691, 394] on button "Start my Answer" at bounding box center [638, 391] width 243 height 35
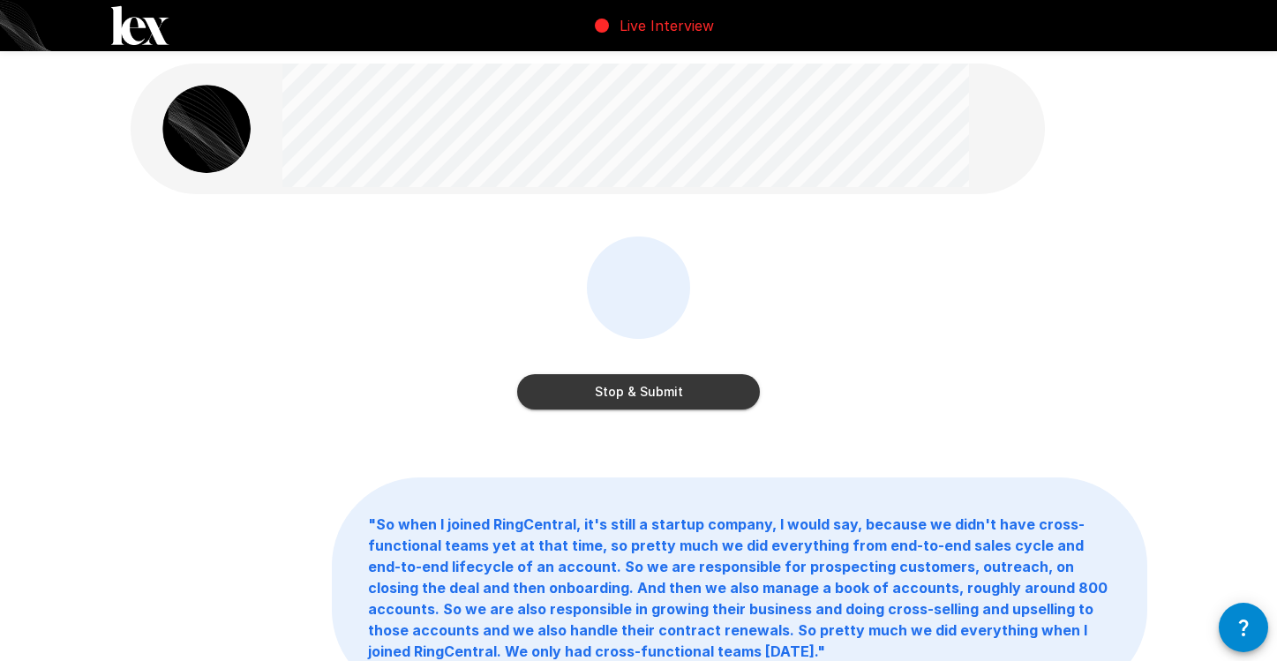
click at [691, 394] on button "Stop & Submit" at bounding box center [638, 391] width 243 height 35
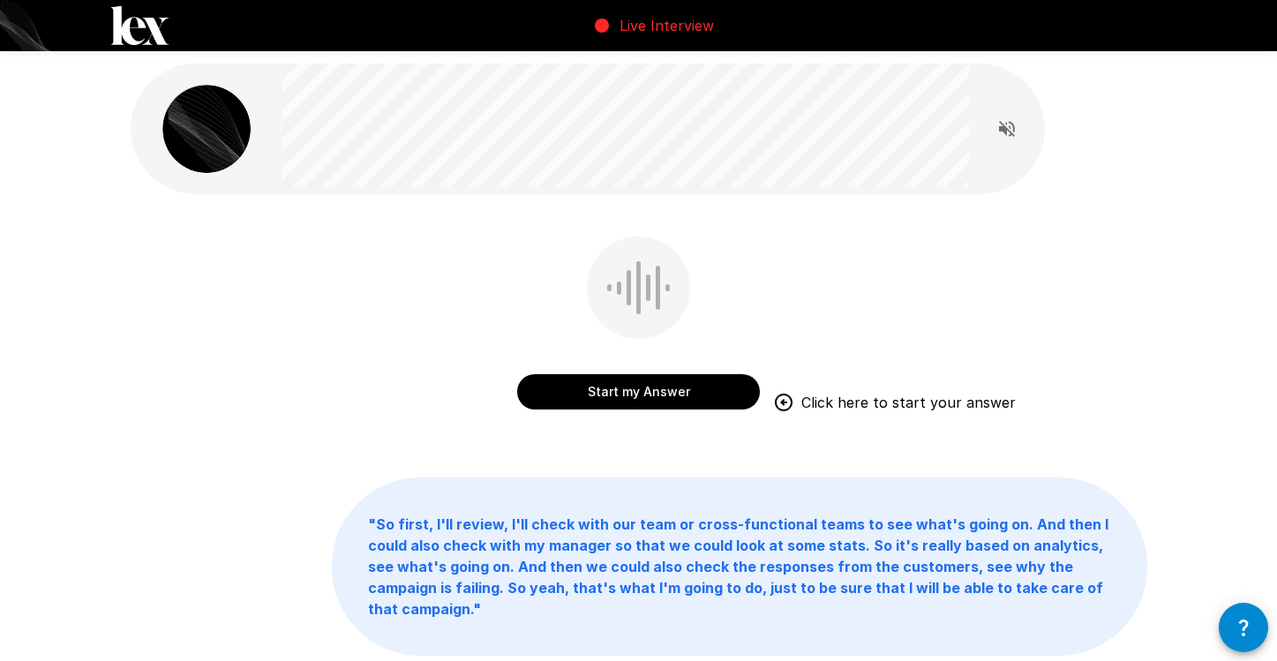
click at [650, 395] on button "Start my Answer" at bounding box center [638, 391] width 243 height 35
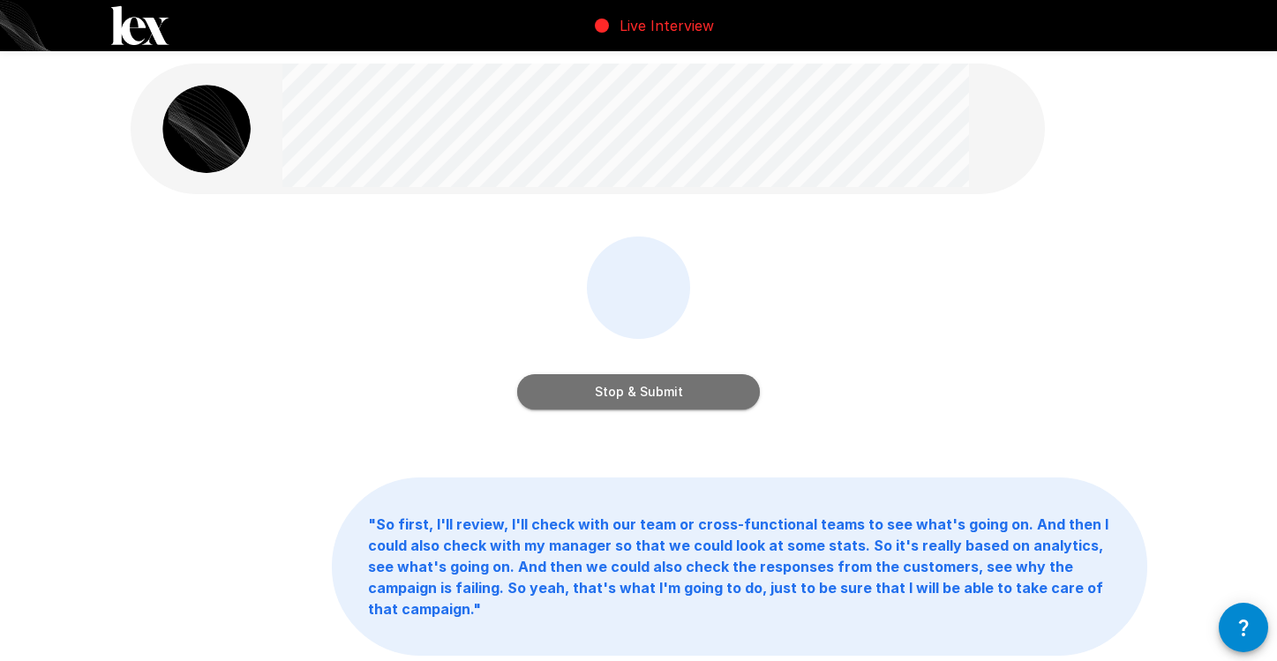
click at [699, 394] on button "Stop & Submit" at bounding box center [638, 391] width 243 height 35
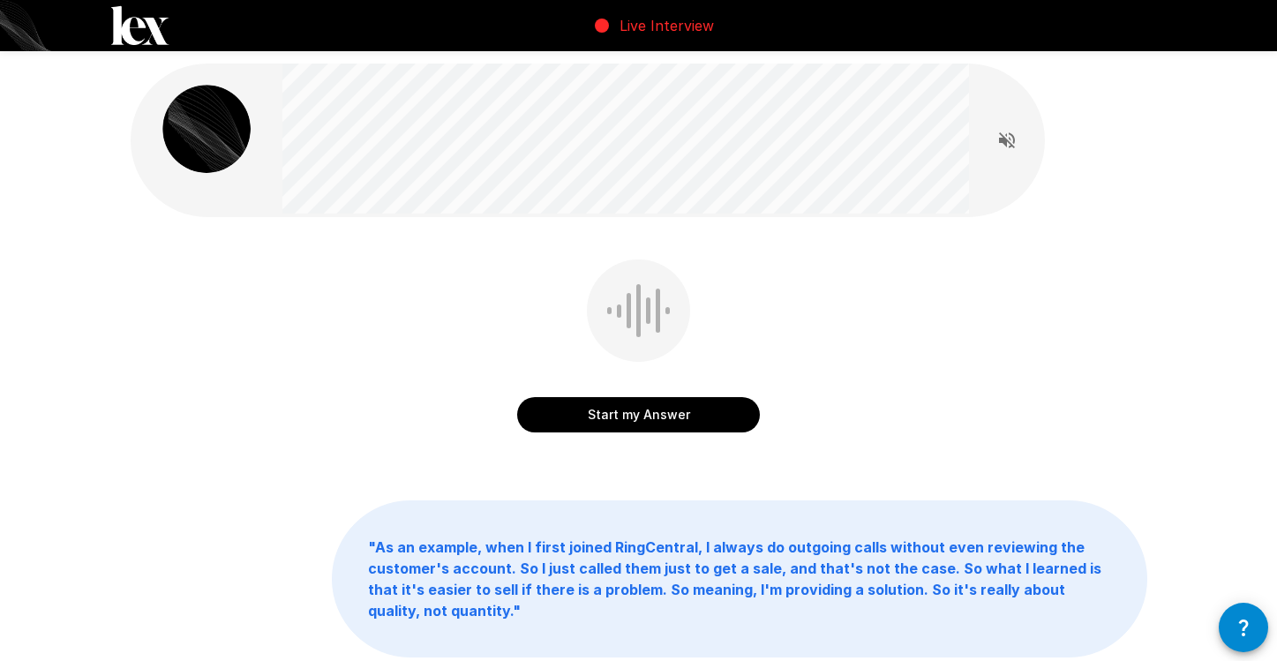
click at [604, 414] on button "Start my Answer" at bounding box center [638, 414] width 243 height 35
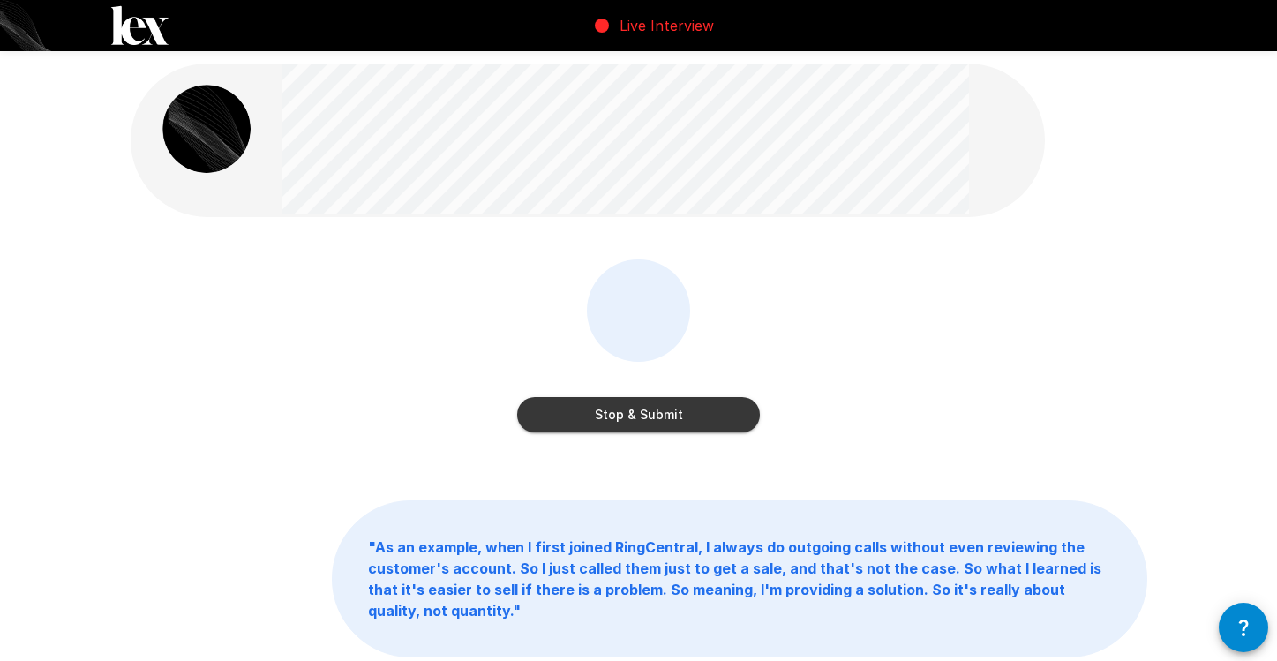
click at [615, 420] on button "Stop & Submit" at bounding box center [638, 414] width 243 height 35
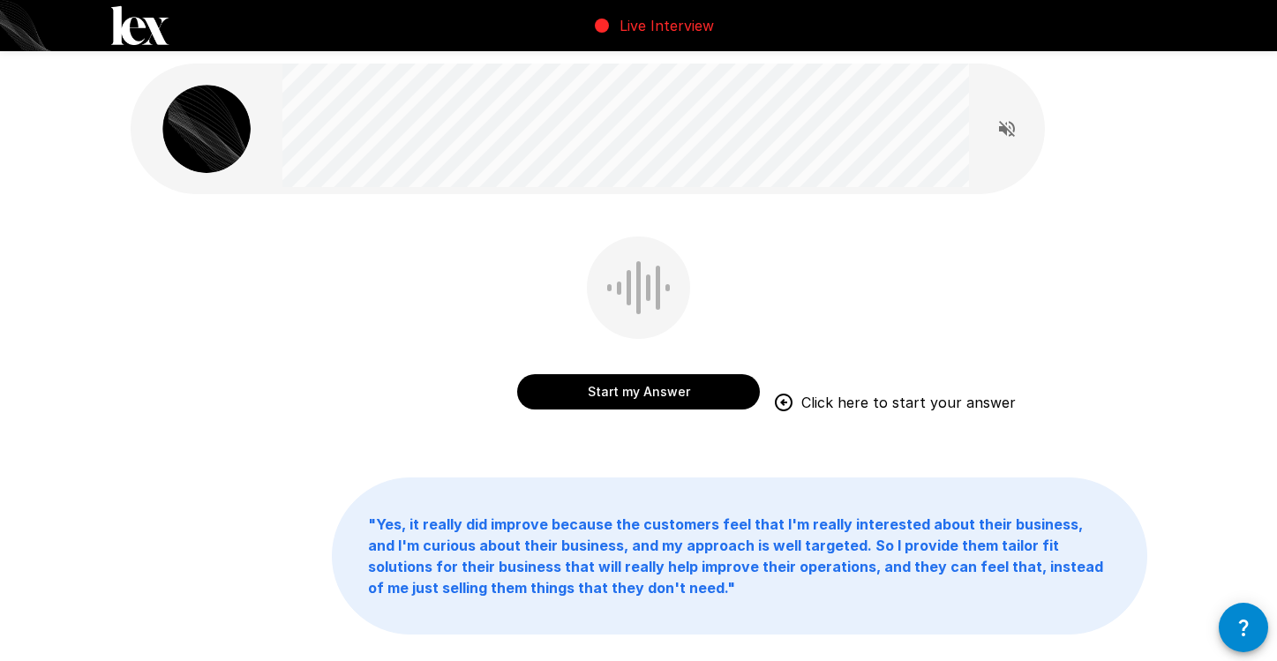
click at [614, 398] on button "Start my Answer" at bounding box center [638, 391] width 243 height 35
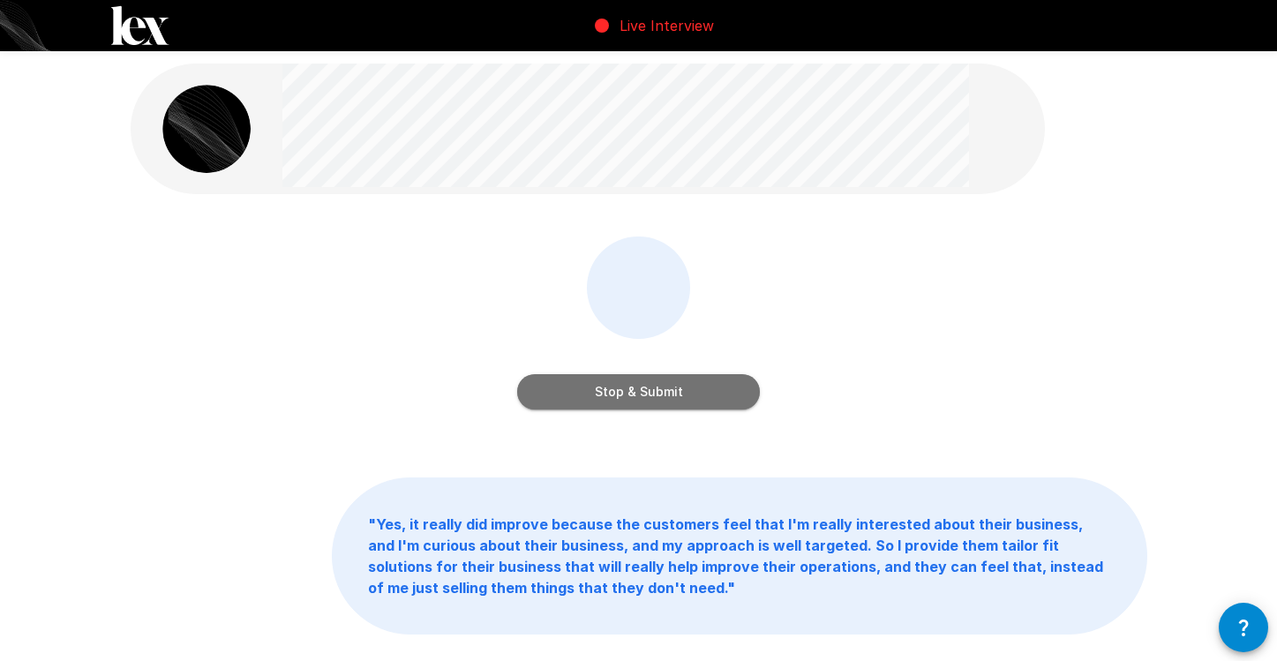
click at [631, 392] on button "Stop & Submit" at bounding box center [638, 391] width 243 height 35
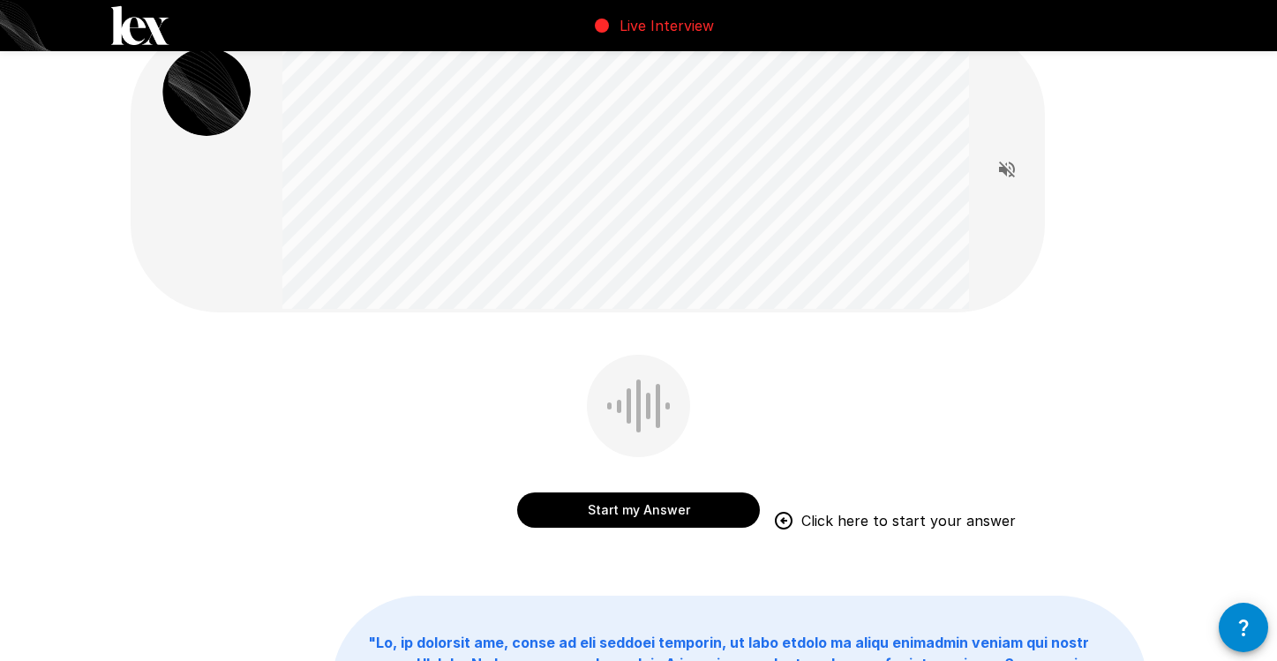
scroll to position [37, 0]
click at [697, 509] on button "Start my Answer" at bounding box center [638, 509] width 243 height 35
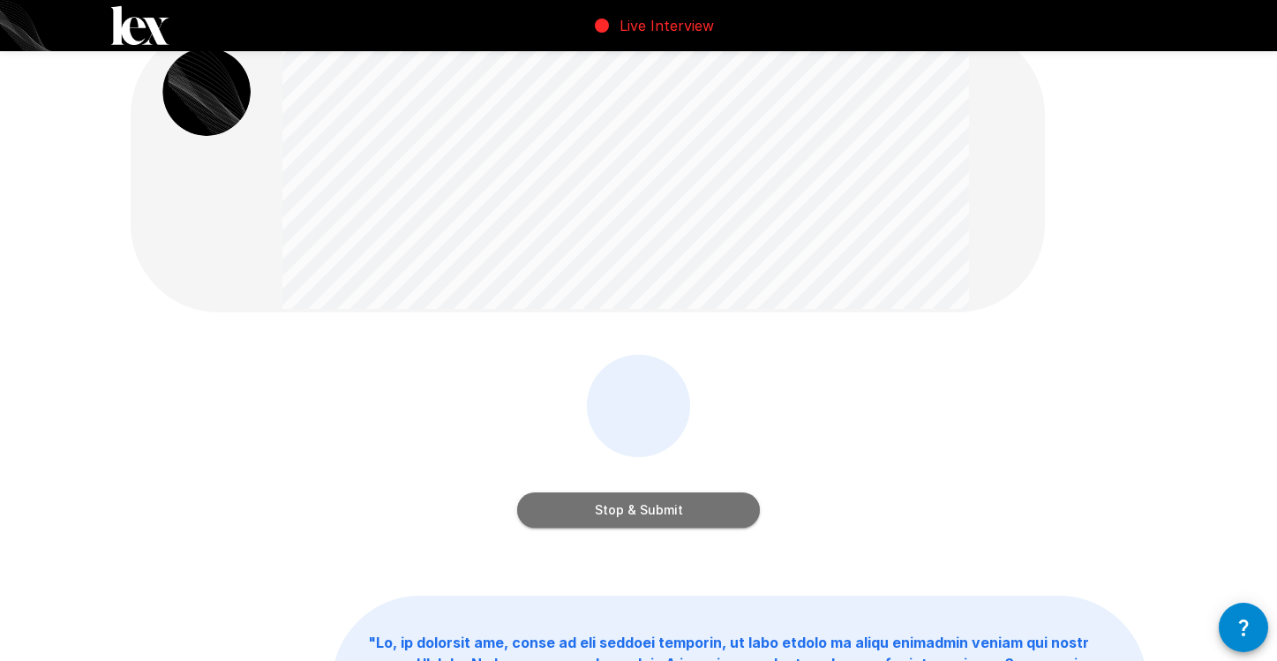
click at [677, 513] on button "Stop & Submit" at bounding box center [638, 509] width 243 height 35
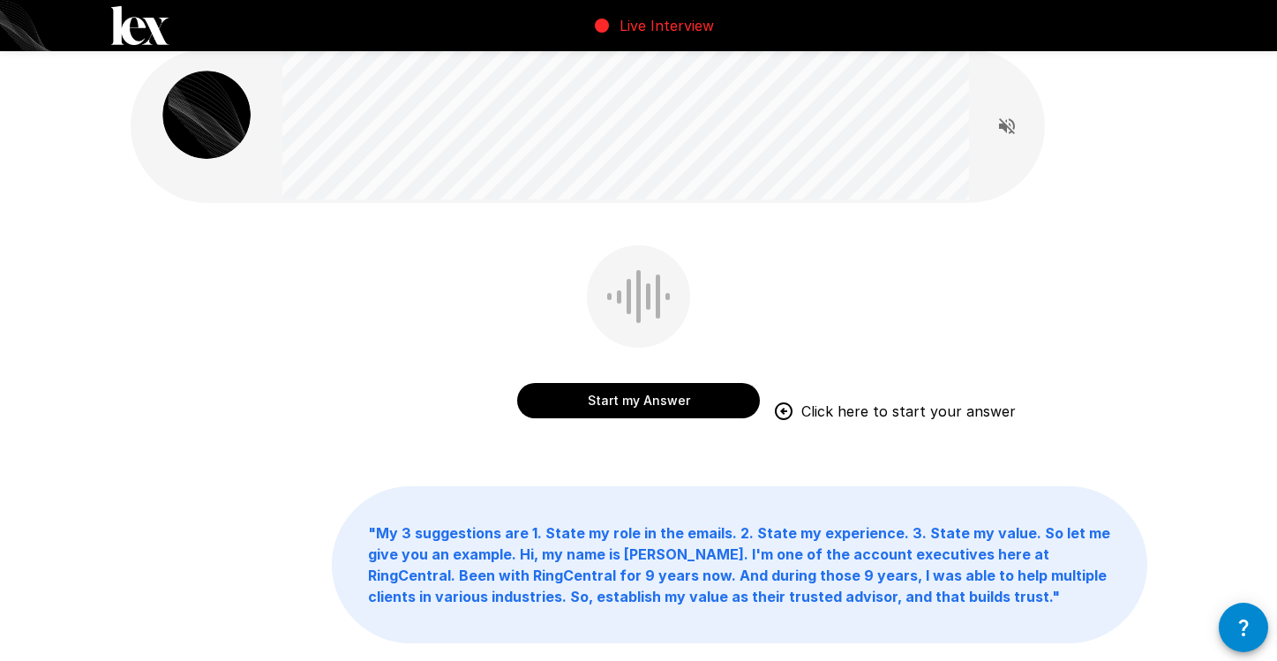
scroll to position [0, 0]
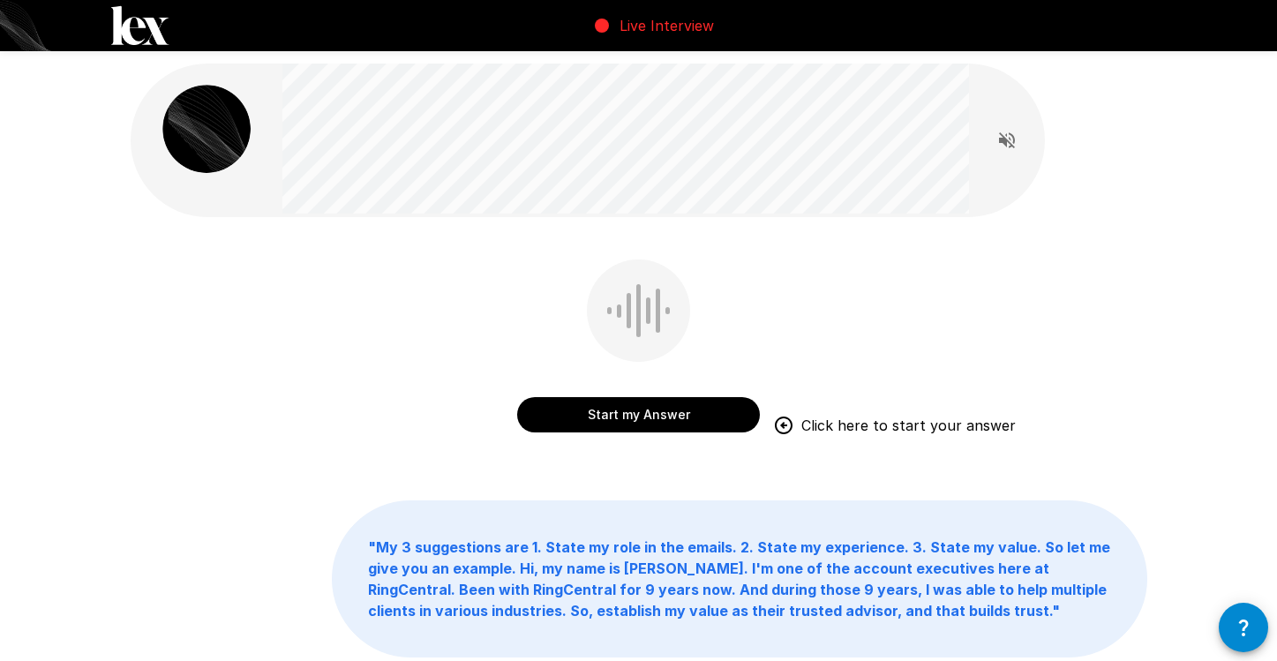
click at [800, 413] on div "Start my Answer Click here to start your answer" at bounding box center [639, 358] width 1017 height 199
click at [789, 414] on div "Start my Answer Click here to start your answer" at bounding box center [639, 358] width 1017 height 199
click at [1236, 619] on icon "button" at bounding box center [1243, 627] width 21 height 21
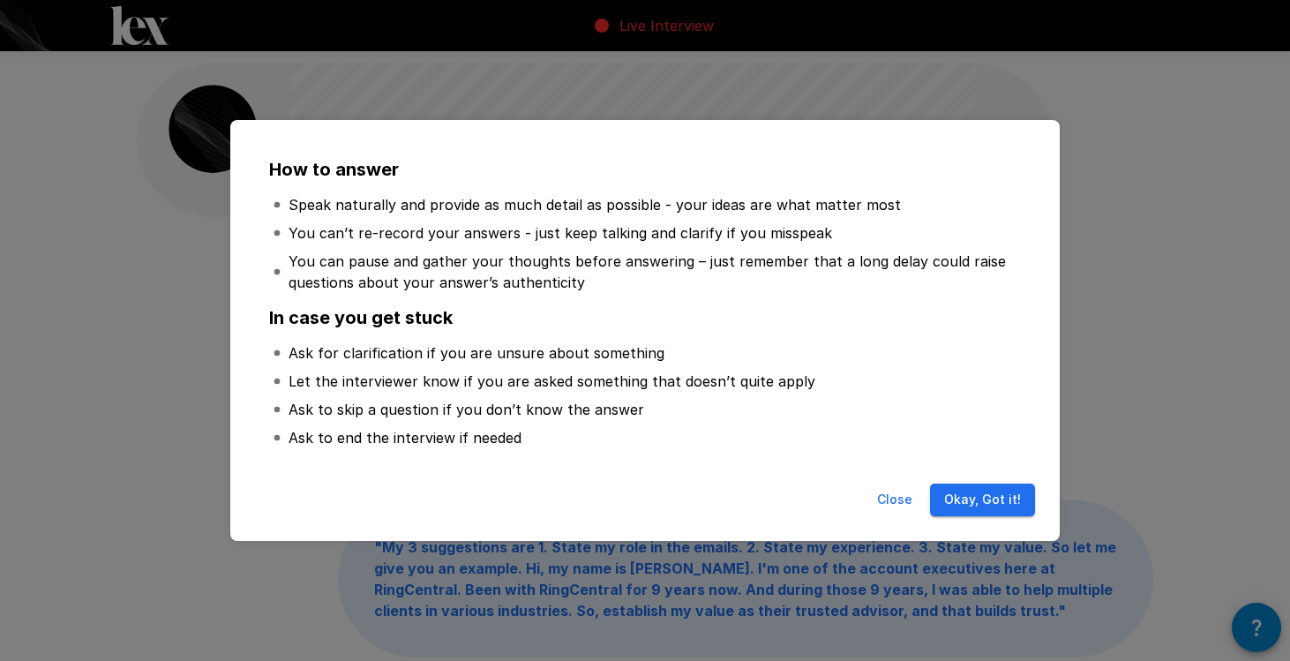
click at [987, 509] on button "Okay, Got it!" at bounding box center [982, 500] width 105 height 33
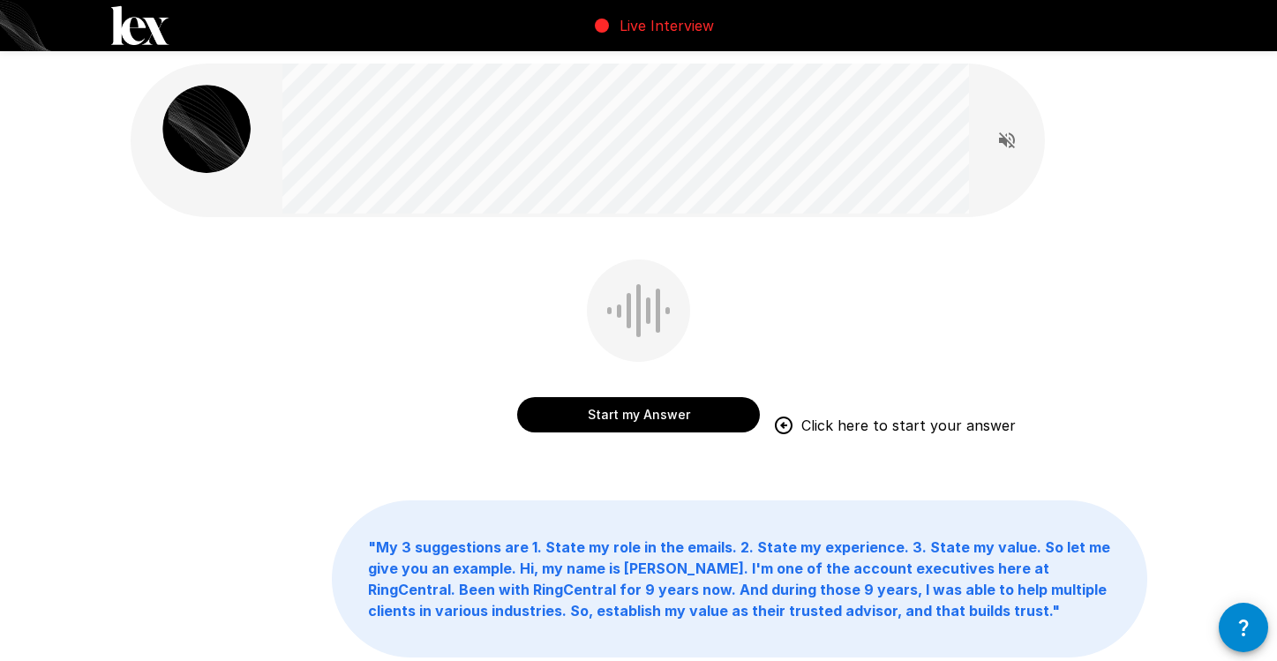
click at [699, 422] on button "Start my Answer" at bounding box center [638, 414] width 243 height 35
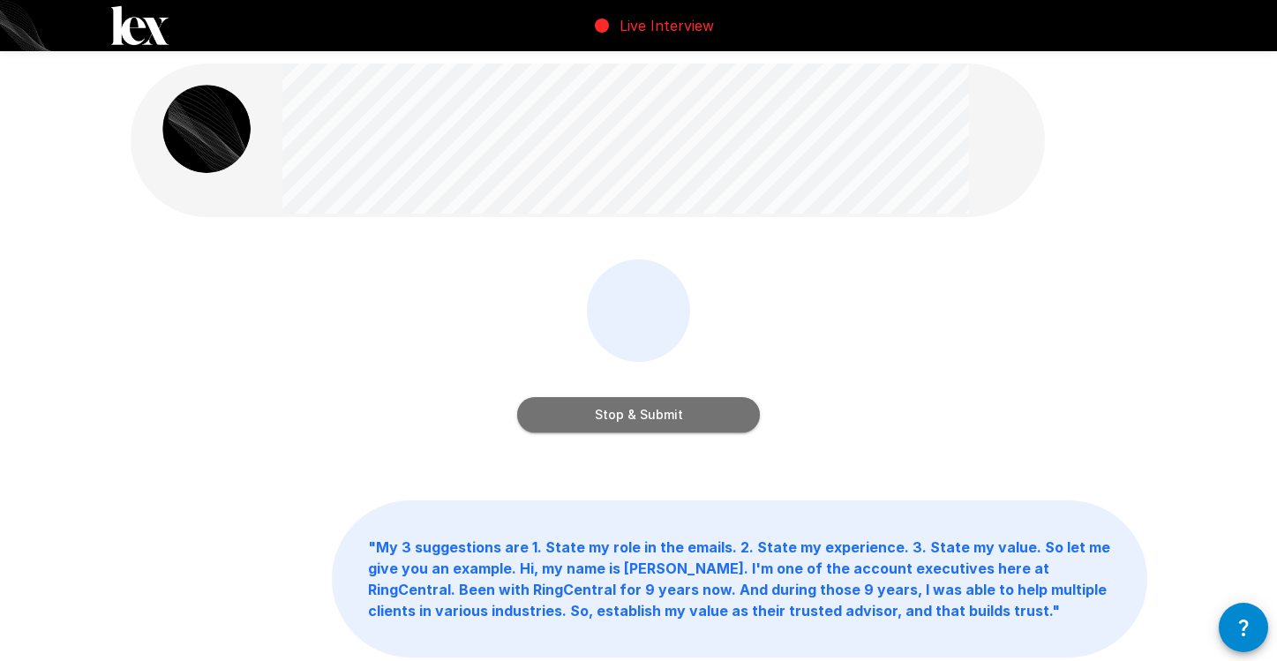
click at [699, 422] on button "Stop & Submit" at bounding box center [638, 414] width 243 height 35
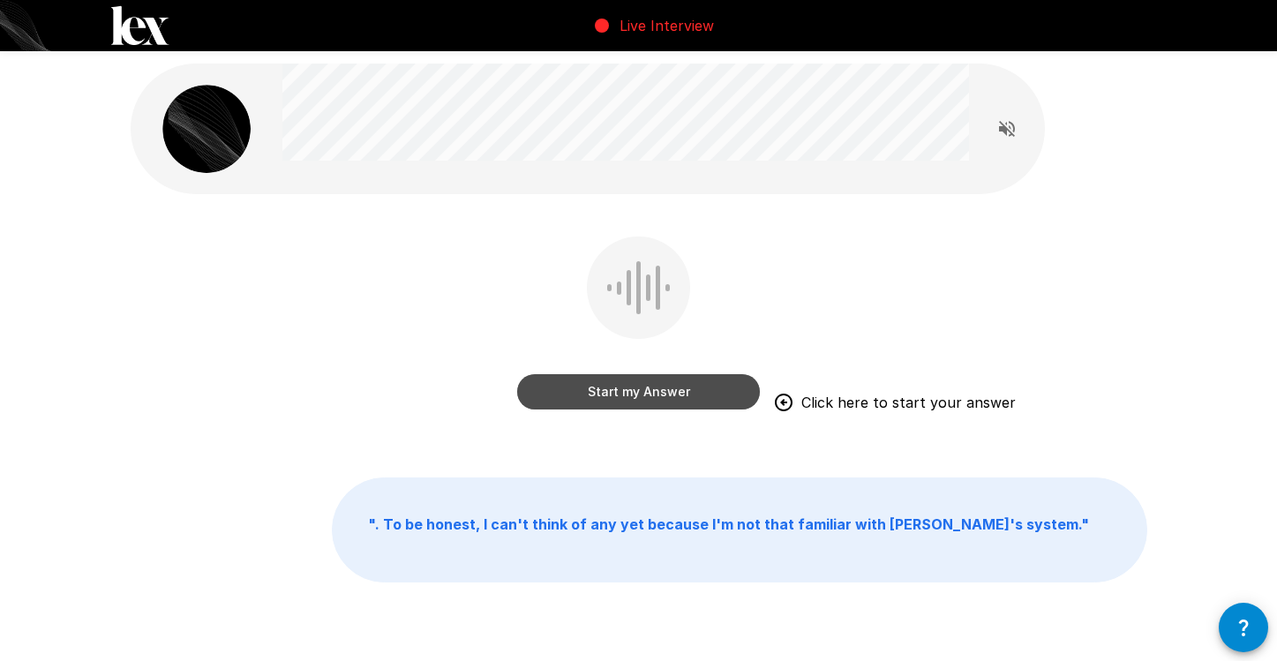
click at [633, 391] on button "Start my Answer" at bounding box center [638, 391] width 243 height 35
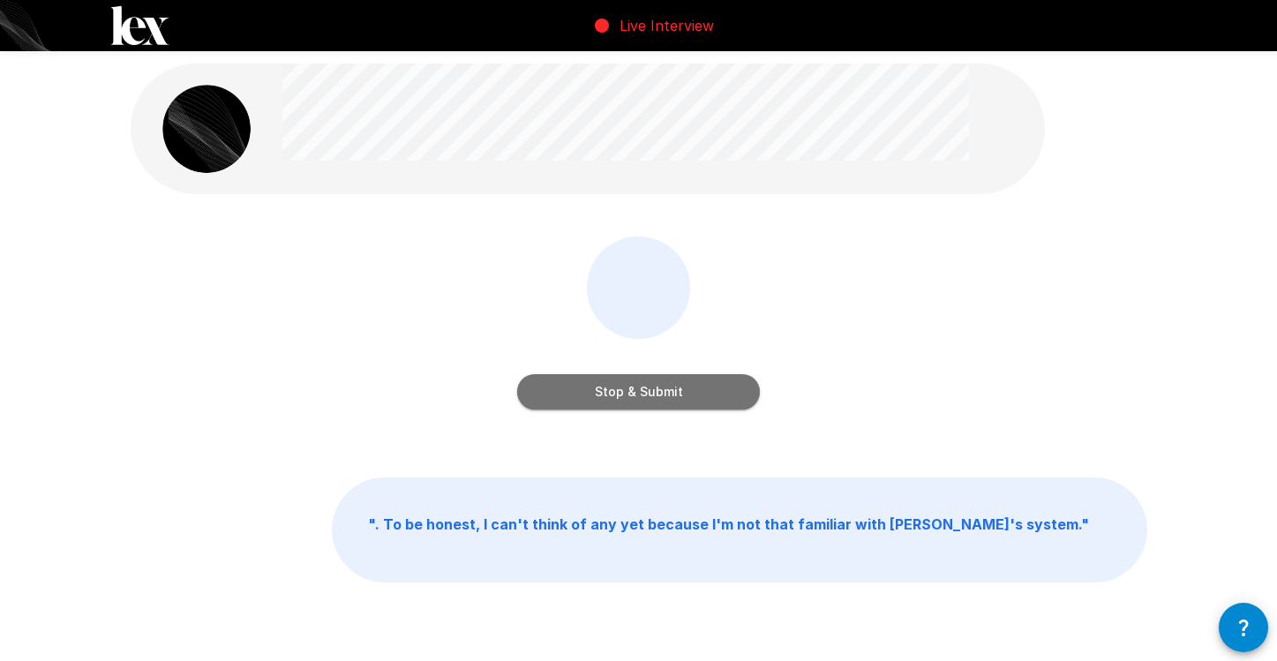
click at [692, 396] on button "Stop & Submit" at bounding box center [638, 391] width 243 height 35
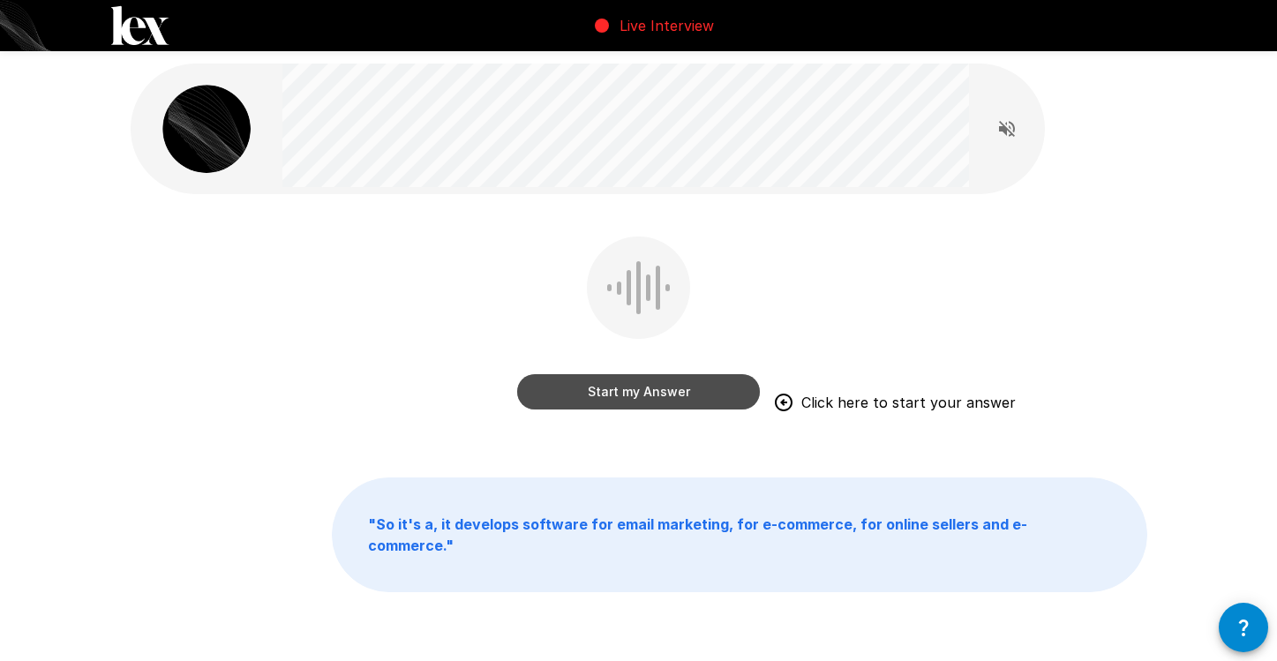
click at [641, 401] on button "Start my Answer" at bounding box center [638, 391] width 243 height 35
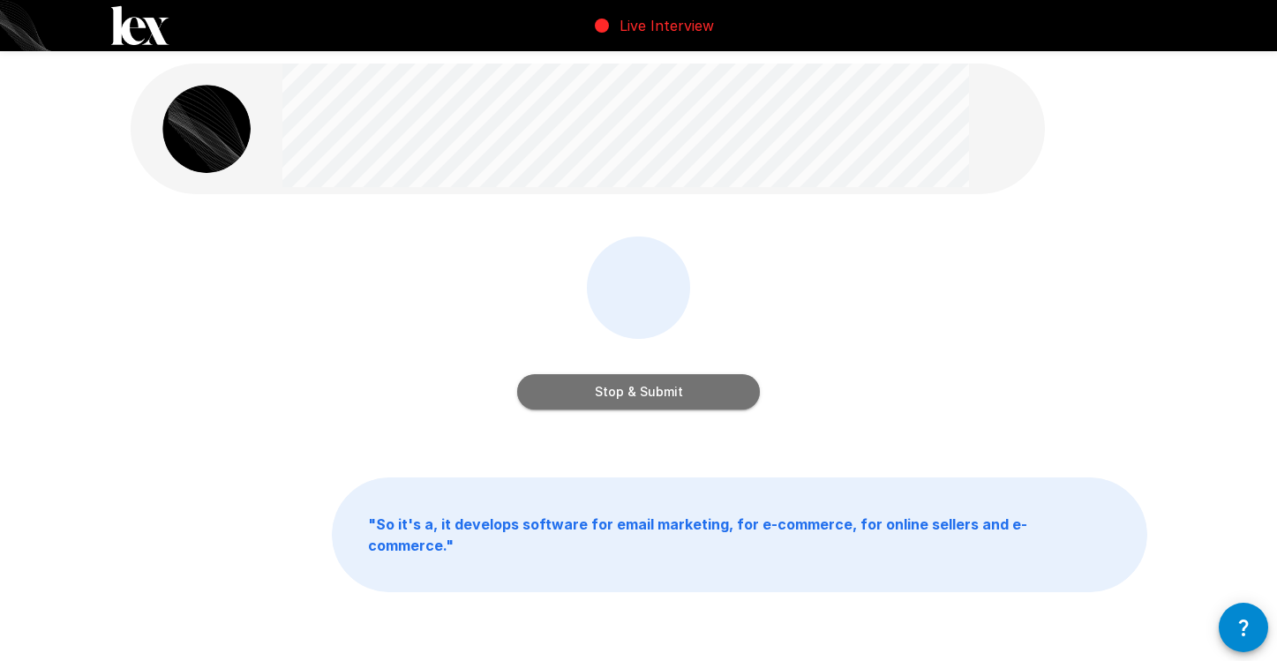
click at [708, 401] on button "Stop & Submit" at bounding box center [638, 391] width 243 height 35
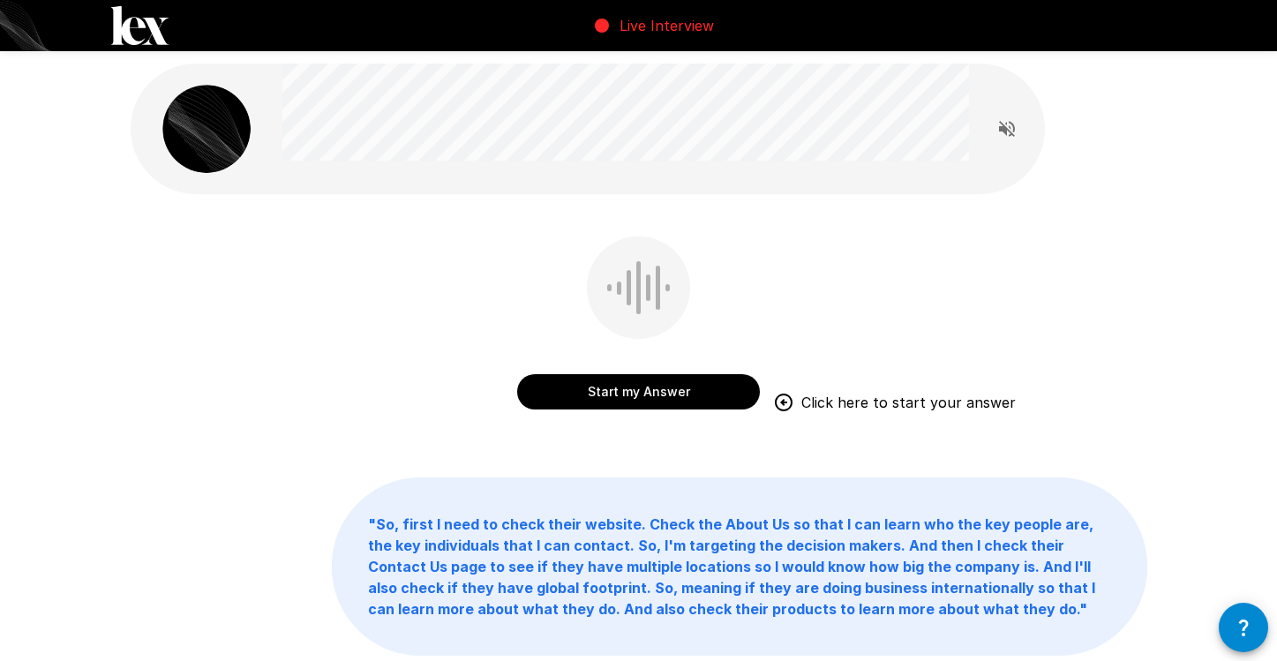
click at [620, 397] on button "Start my Answer" at bounding box center [638, 391] width 243 height 35
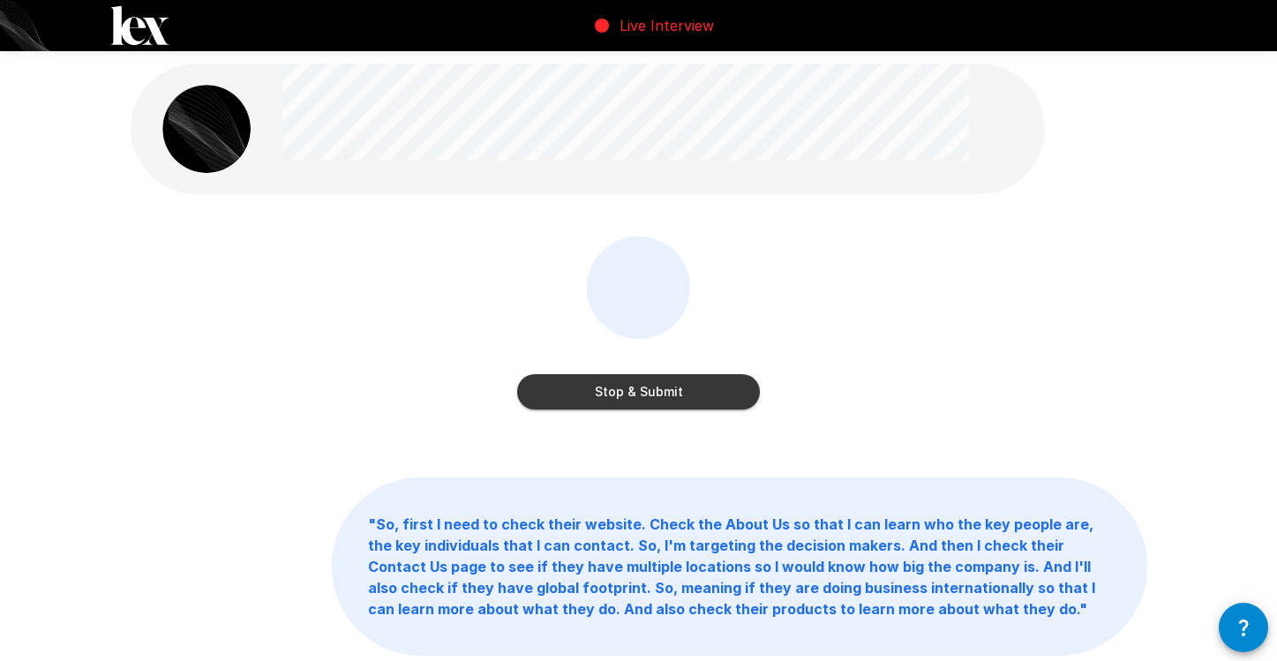
click at [693, 402] on button "Stop & Submit" at bounding box center [638, 391] width 243 height 35
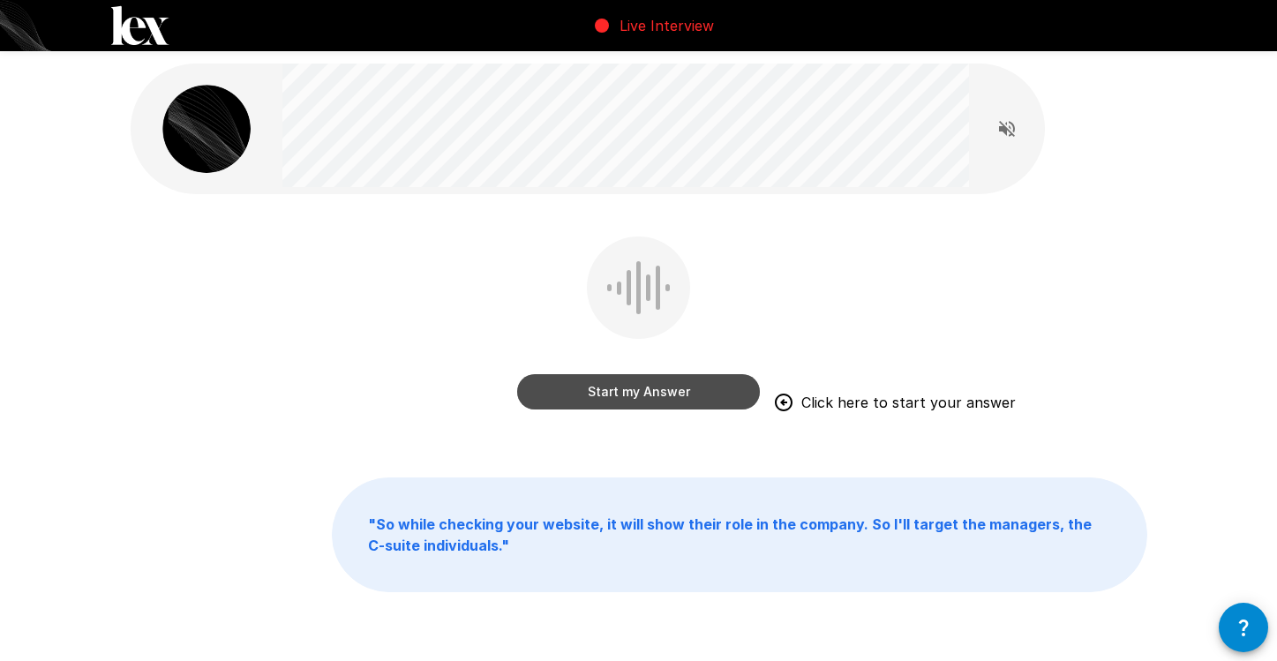
click at [673, 393] on button "Start my Answer" at bounding box center [638, 391] width 243 height 35
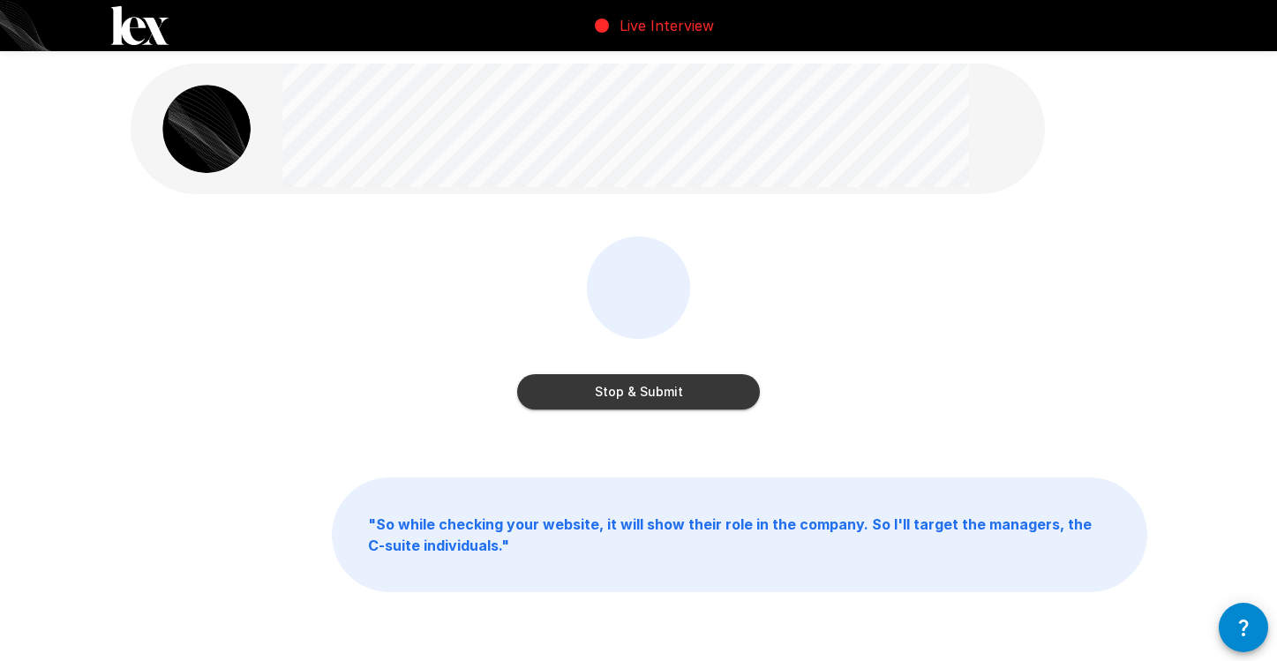
click at [670, 394] on button "Stop & Submit" at bounding box center [638, 391] width 243 height 35
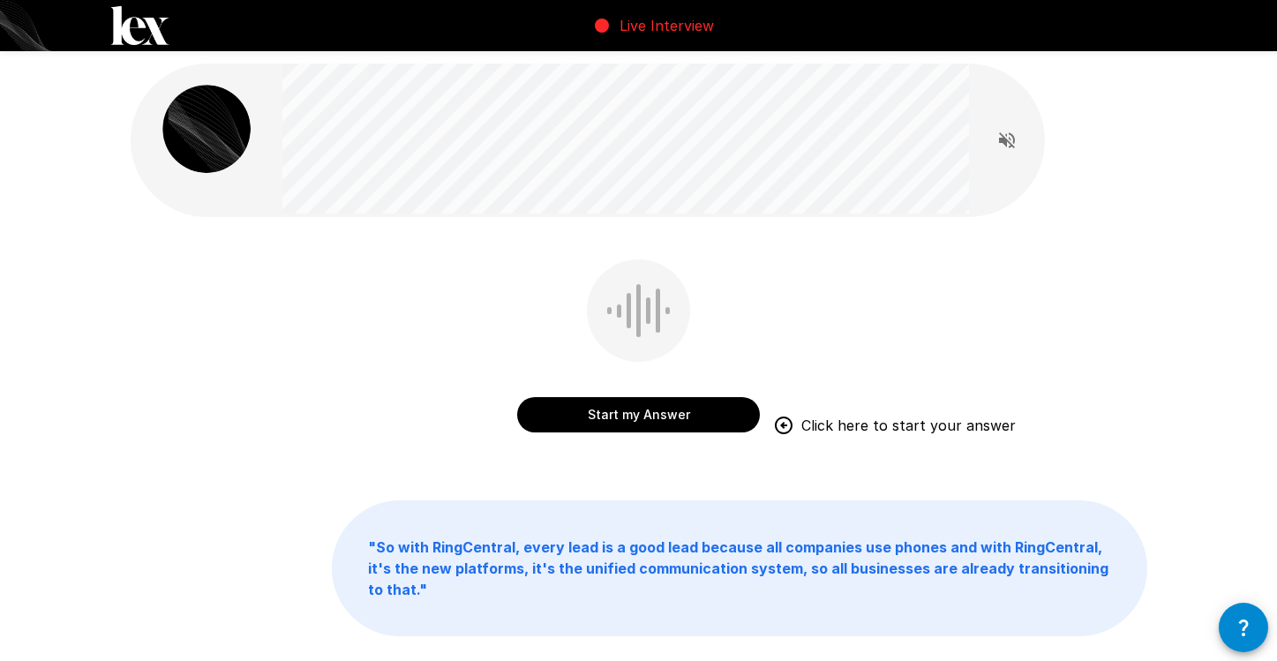
click at [691, 417] on button "Start my Answer" at bounding box center [638, 414] width 243 height 35
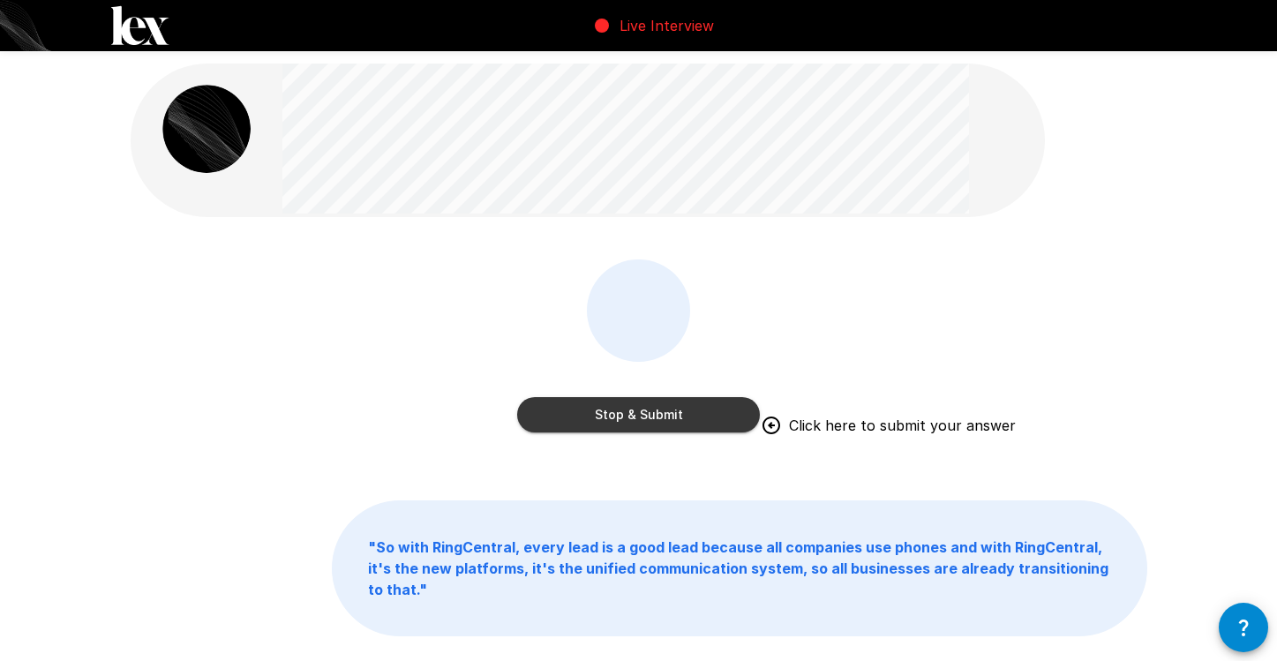
click at [700, 404] on button "Stop & Submit" at bounding box center [638, 414] width 243 height 35
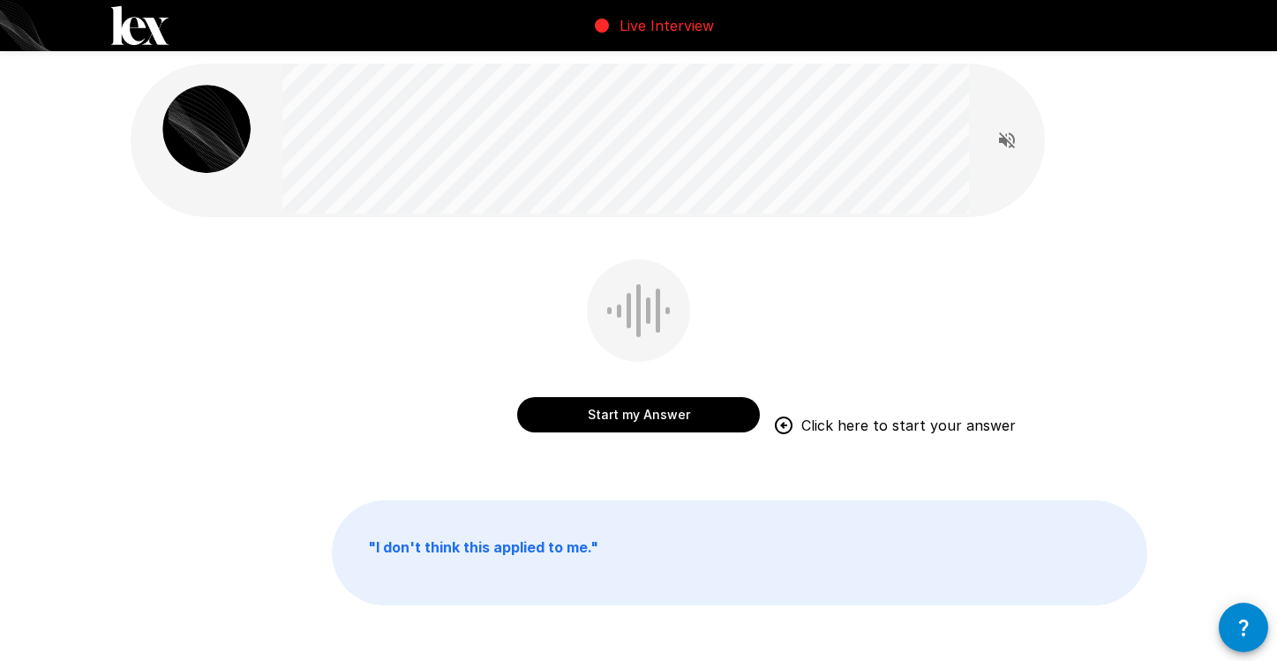
click at [599, 412] on button "Start my Answer" at bounding box center [638, 414] width 243 height 35
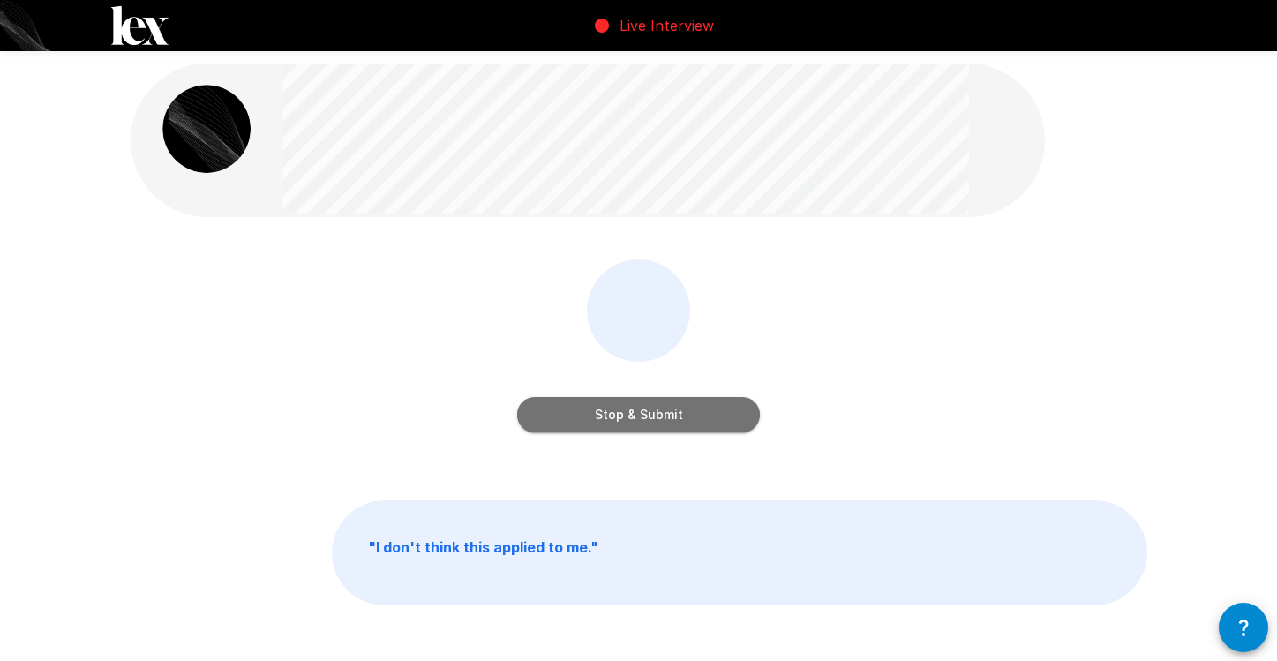
click at [599, 412] on button "Stop & Submit" at bounding box center [638, 414] width 243 height 35
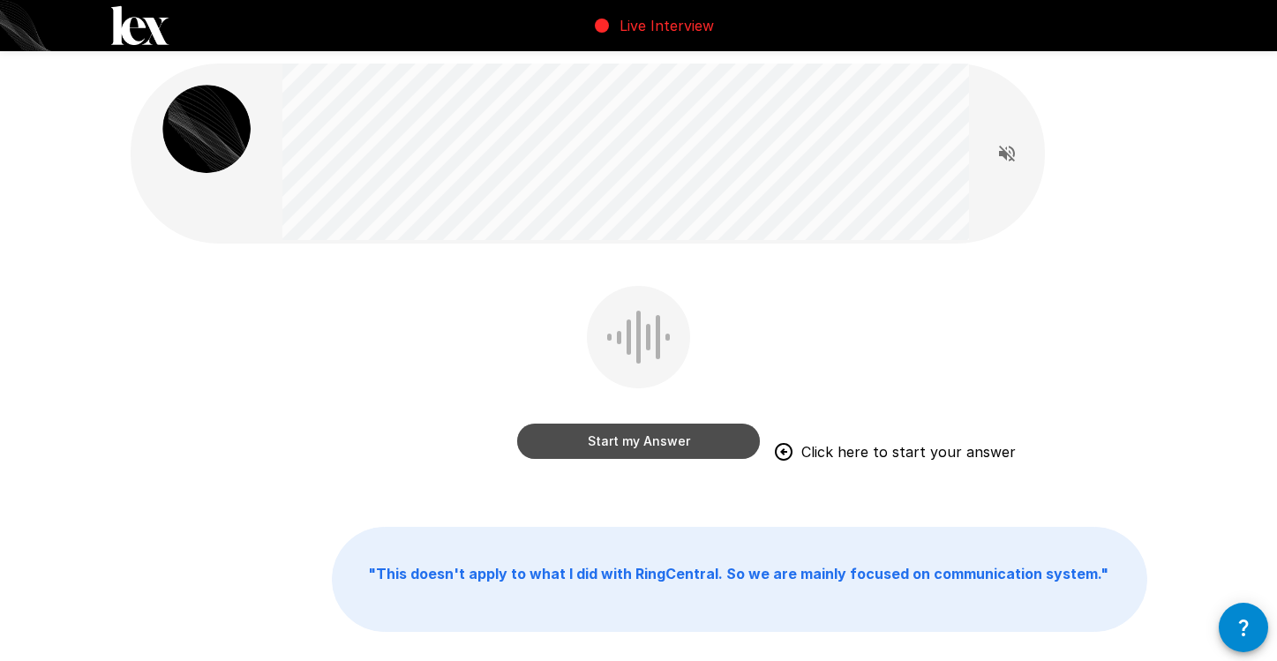
click at [570, 450] on button "Start my Answer" at bounding box center [638, 441] width 243 height 35
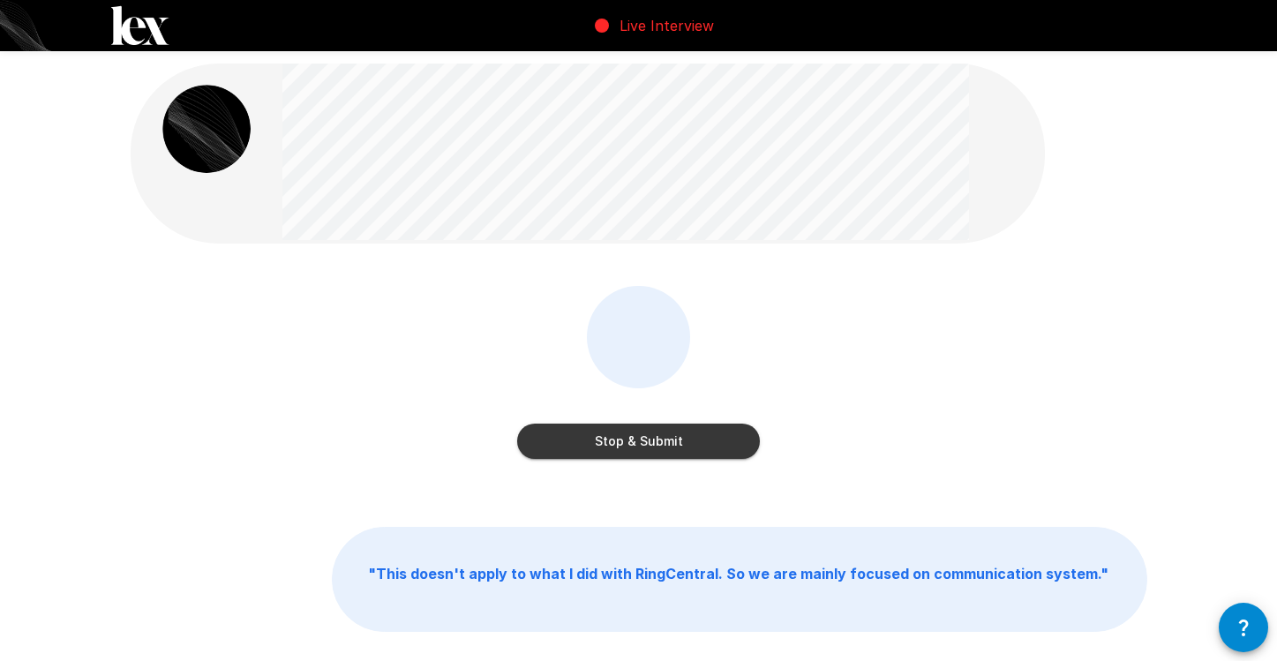
click at [691, 441] on button "Stop & Submit" at bounding box center [638, 441] width 243 height 35
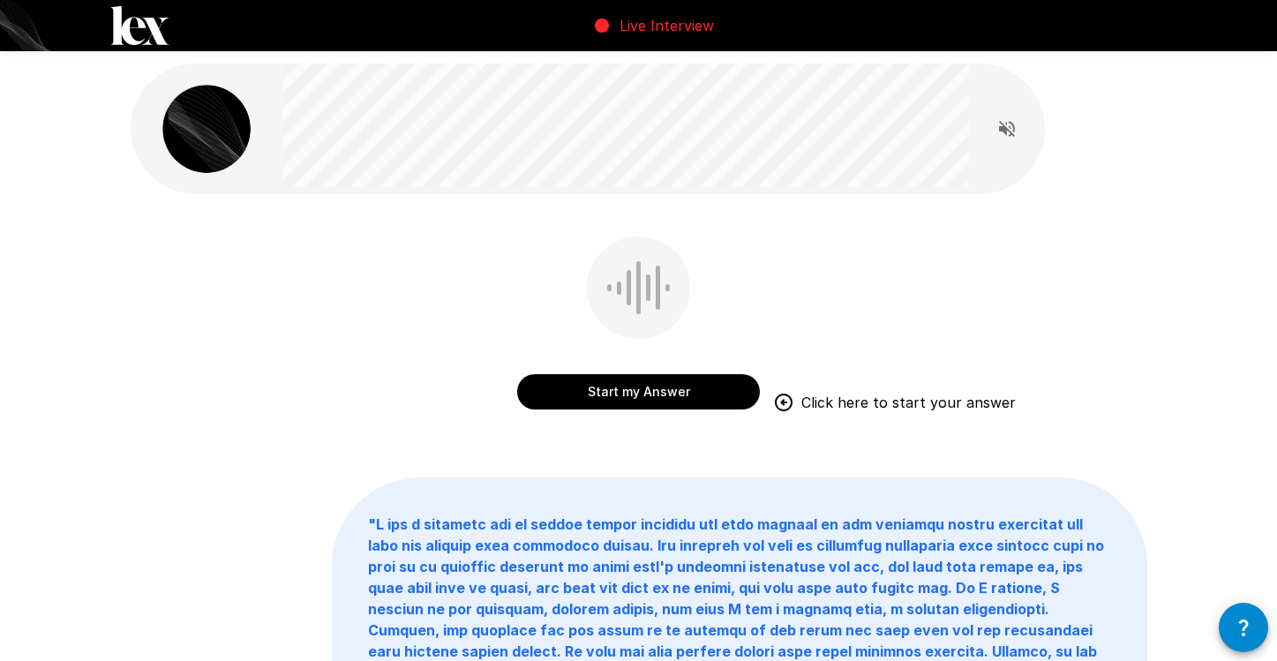
click at [664, 399] on button "Start my Answer" at bounding box center [638, 391] width 243 height 35
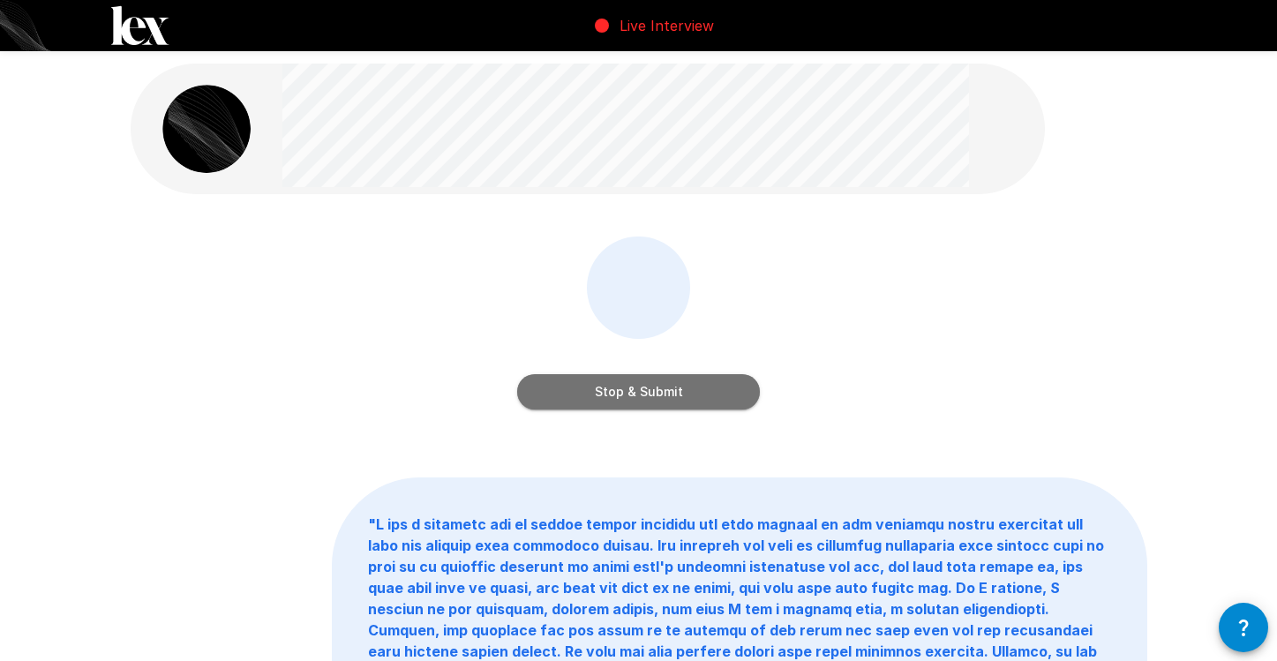
click at [727, 393] on button "Stop & Submit" at bounding box center [638, 391] width 243 height 35
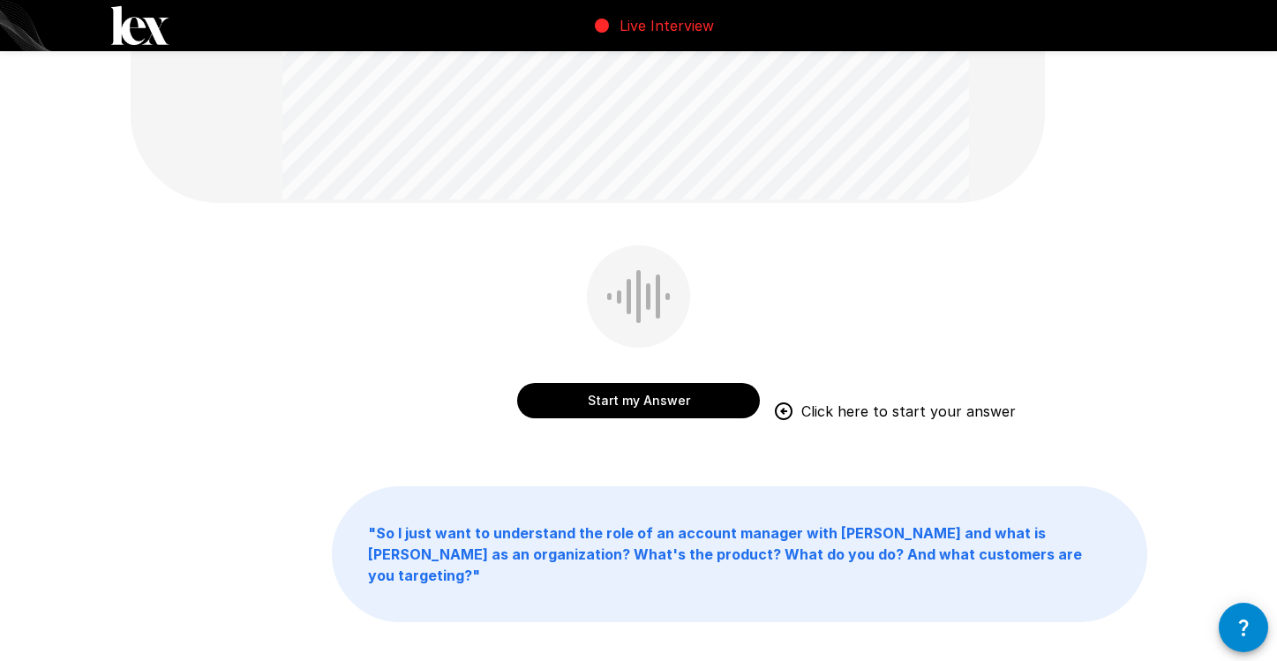
scroll to position [400, 0]
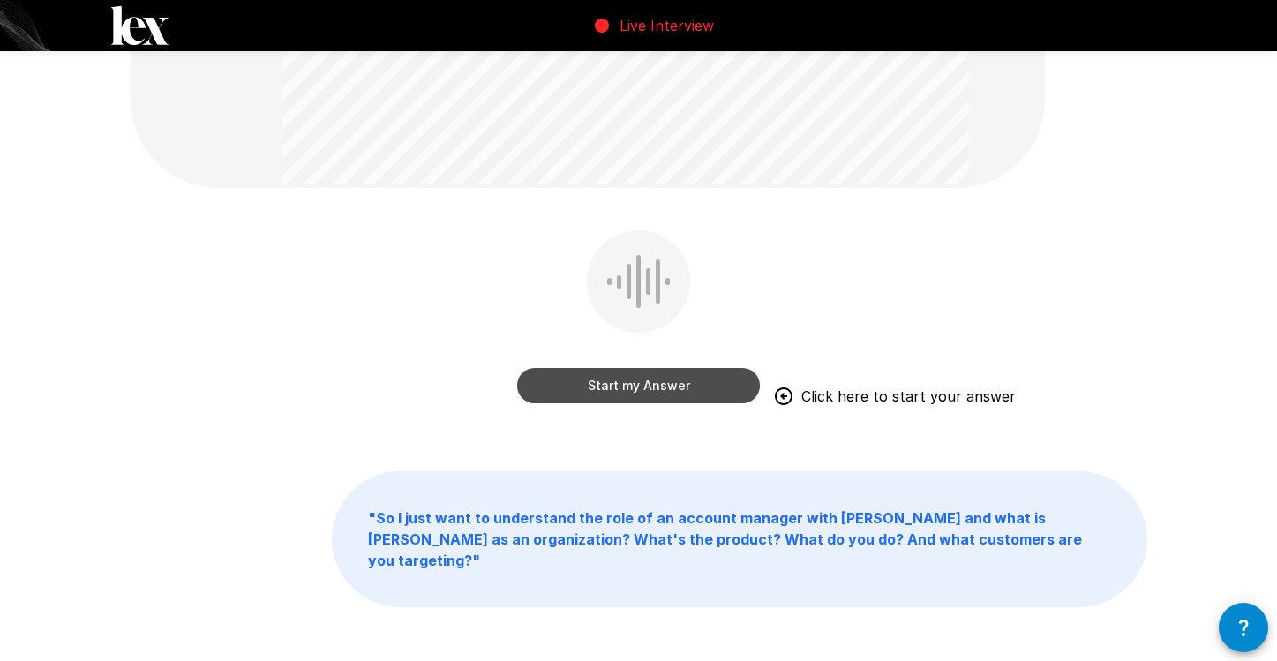
click at [662, 390] on button "Start my Answer" at bounding box center [638, 385] width 243 height 35
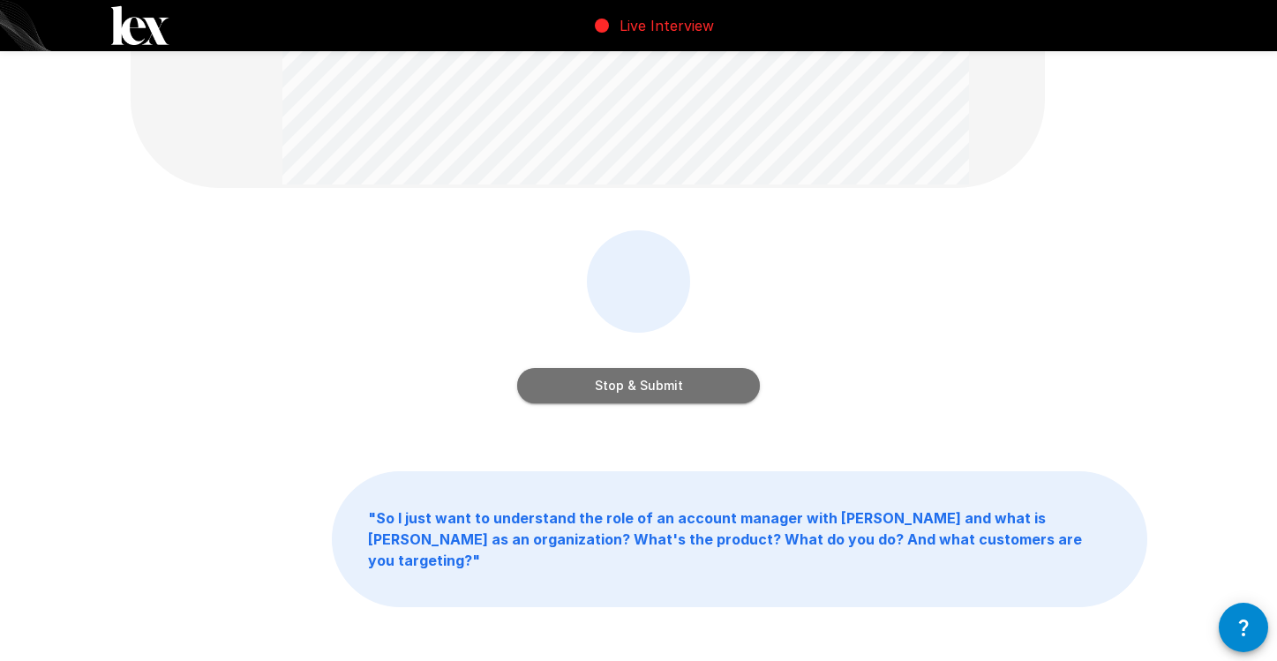
click at [701, 383] on button "Stop & Submit" at bounding box center [638, 385] width 243 height 35
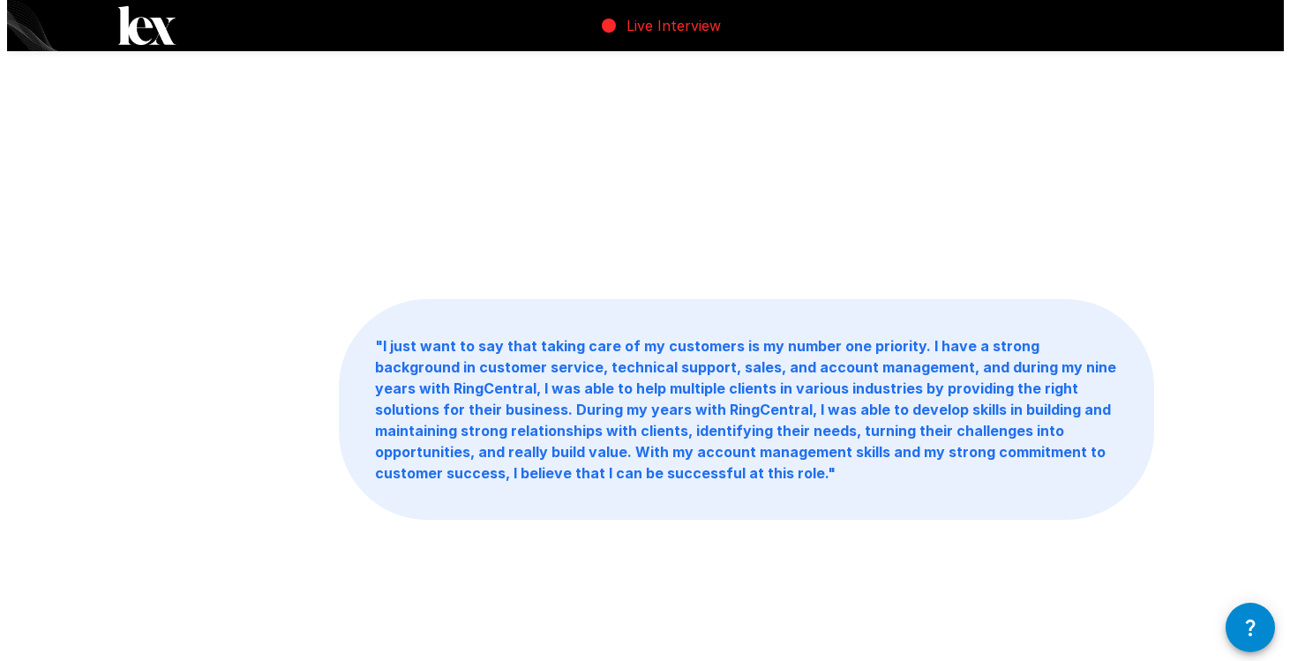
scroll to position [0, 0]
